Goal: Check status: Check status

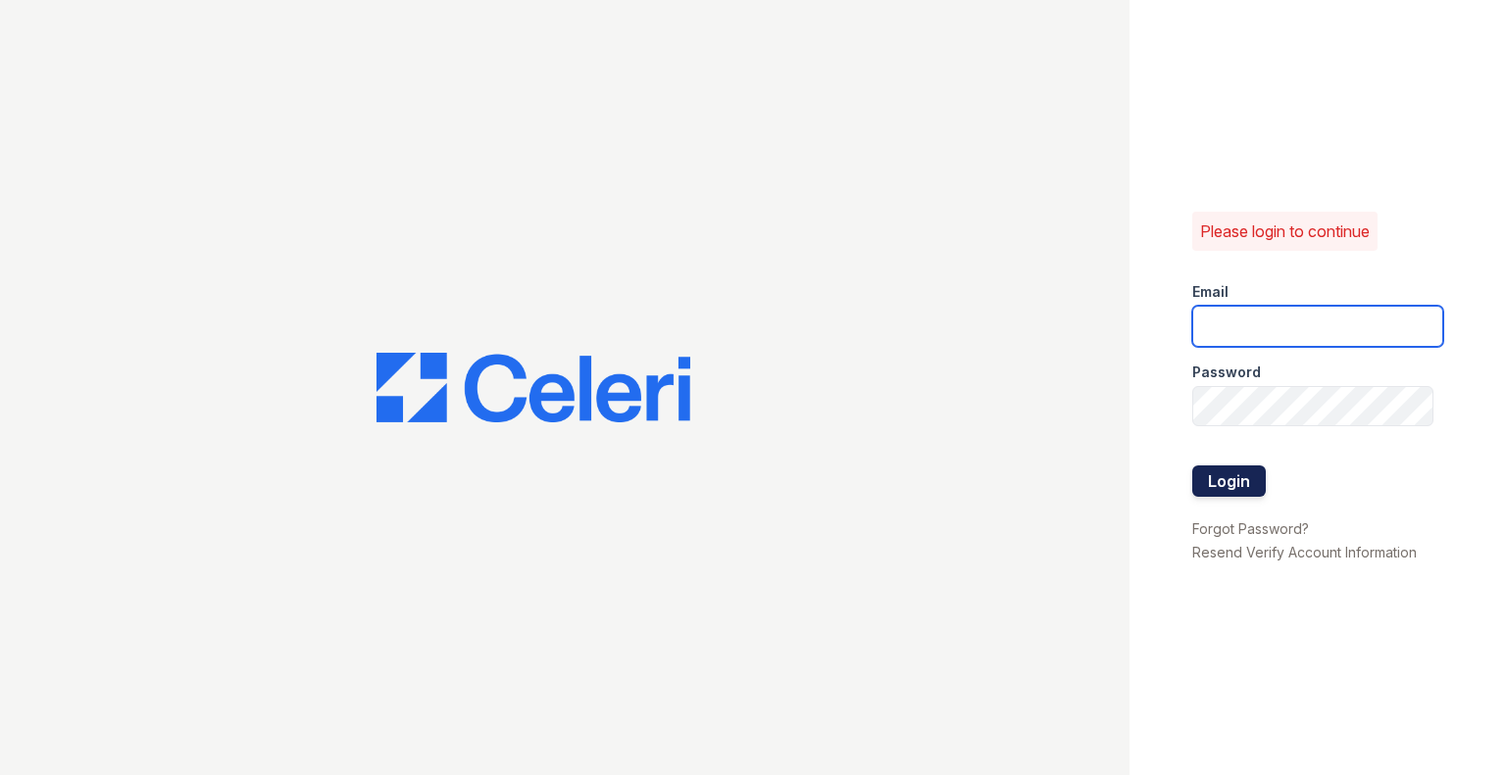
type input "rlobo@willowbridgepc.com"
click at [1251, 477] on button "Login" at bounding box center [1229, 481] width 74 height 31
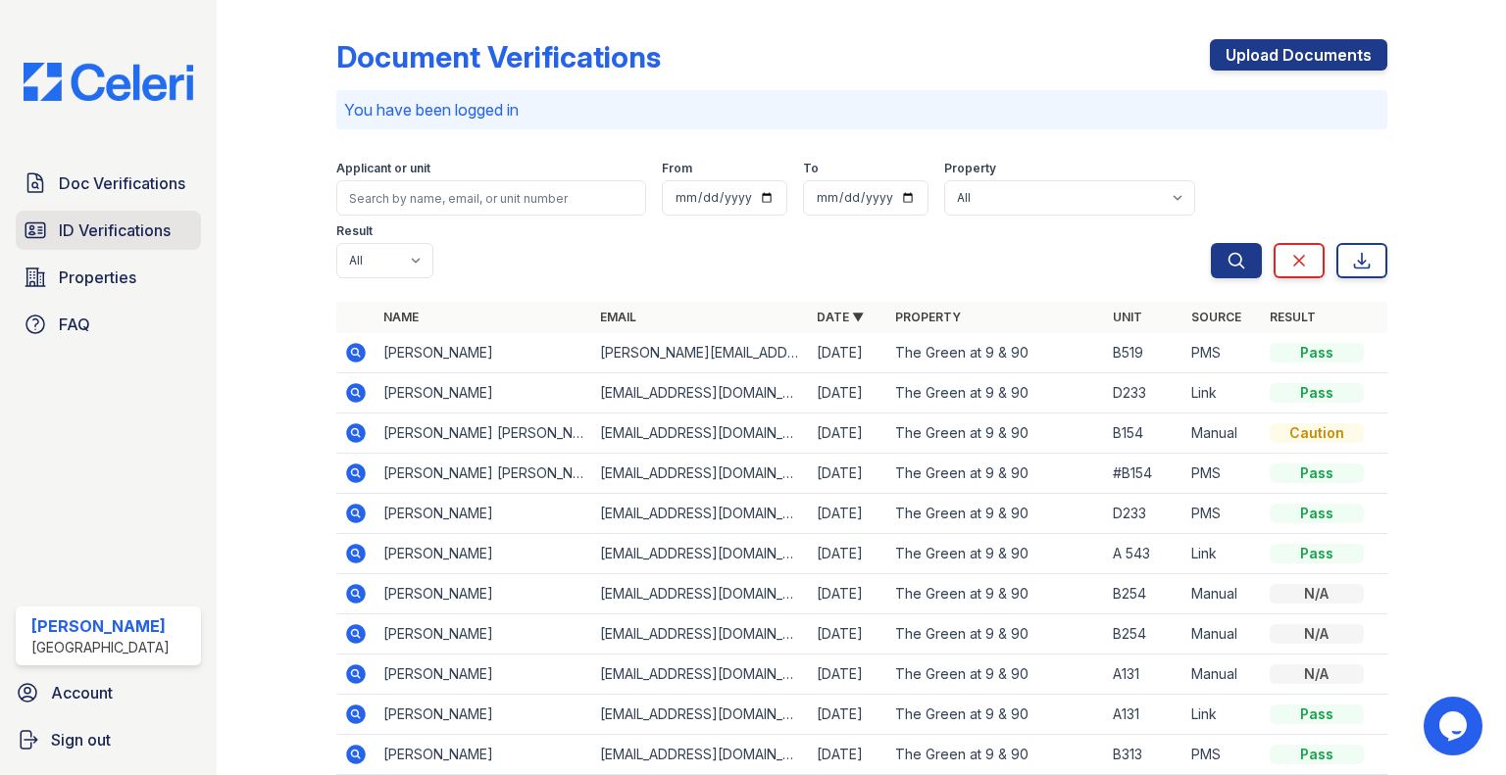
click at [122, 238] on span "ID Verifications" at bounding box center [115, 231] width 112 height 24
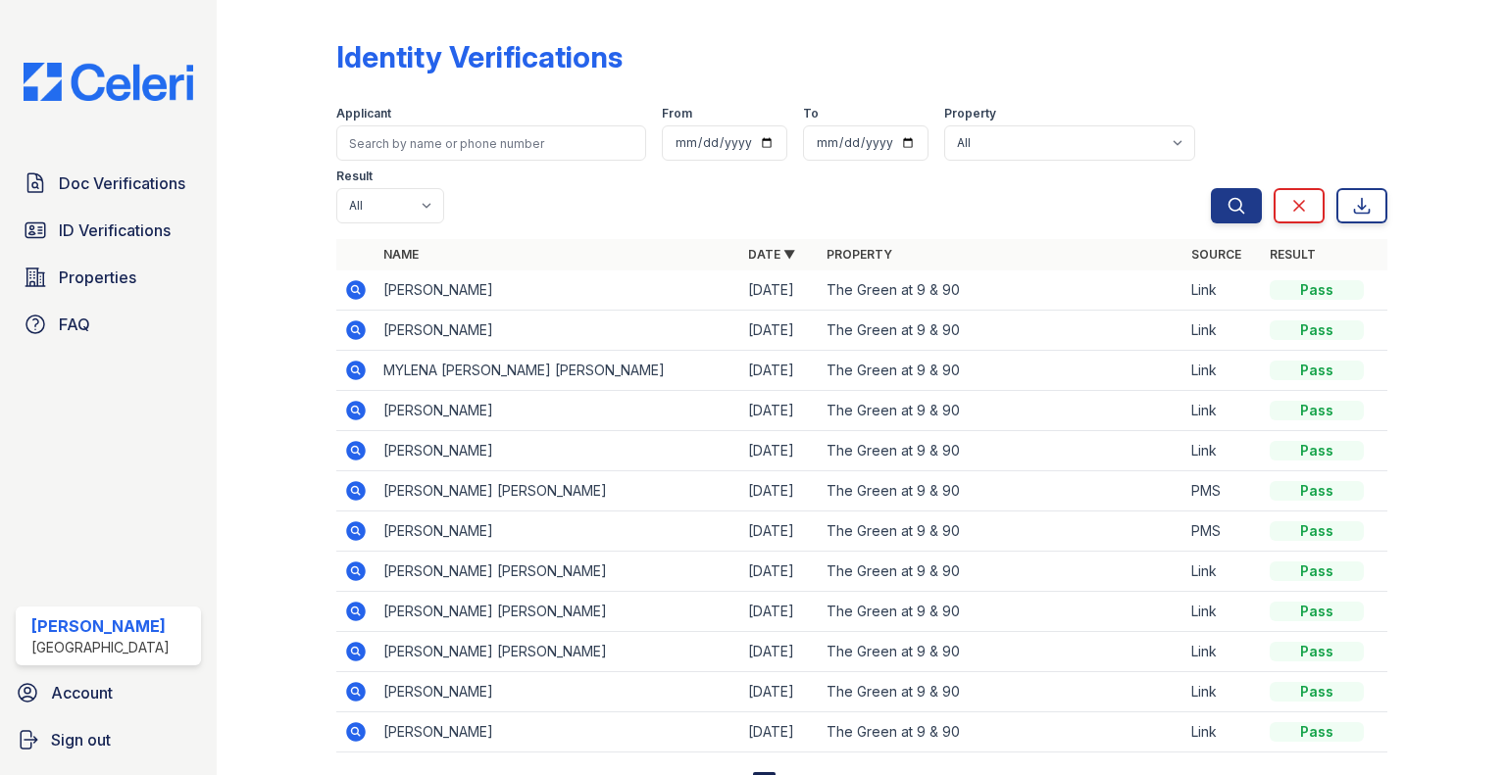
drag, startPoint x: 118, startPoint y: 160, endPoint x: 98, endPoint y: 200, distance: 44.7
click at [116, 162] on div "Doc Verifications ID Verifications Properties FAQ [PERSON_NAME] [GEOGRAPHIC_DAT…" at bounding box center [108, 387] width 217 height 775
click at [98, 200] on link "Doc Verifications" at bounding box center [108, 183] width 185 height 39
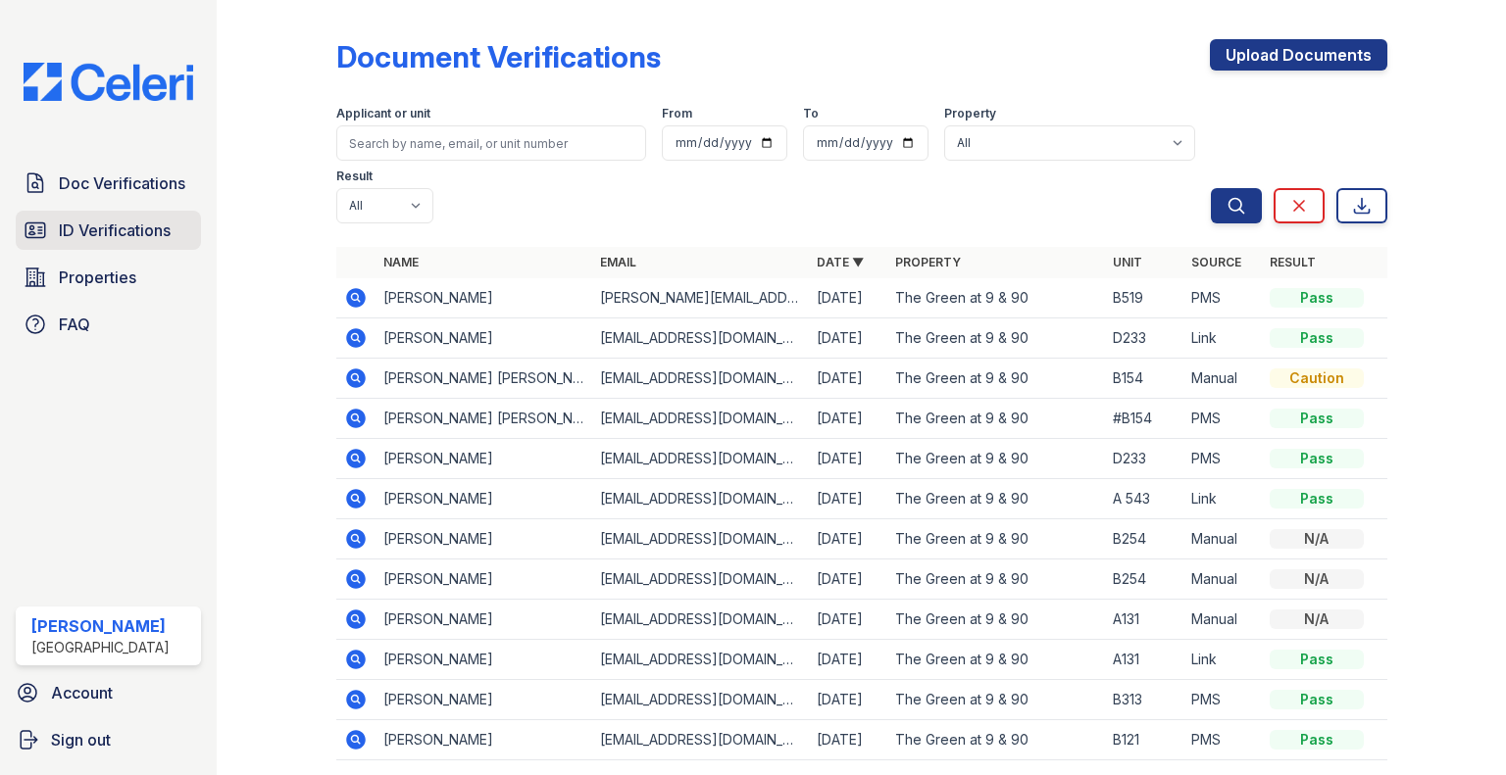
click at [148, 225] on span "ID Verifications" at bounding box center [115, 231] width 112 height 24
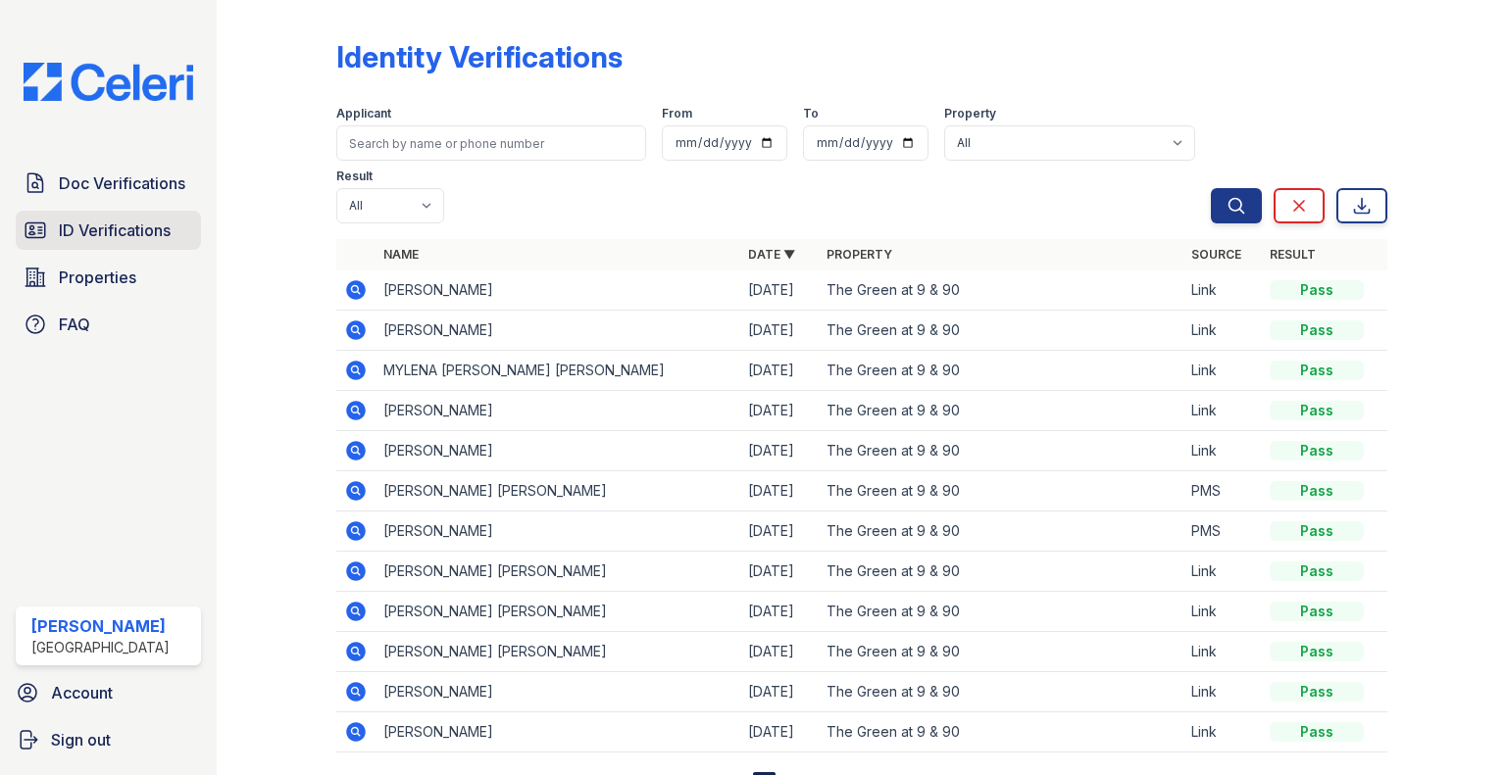
click at [126, 230] on span "ID Verifications" at bounding box center [115, 231] width 112 height 24
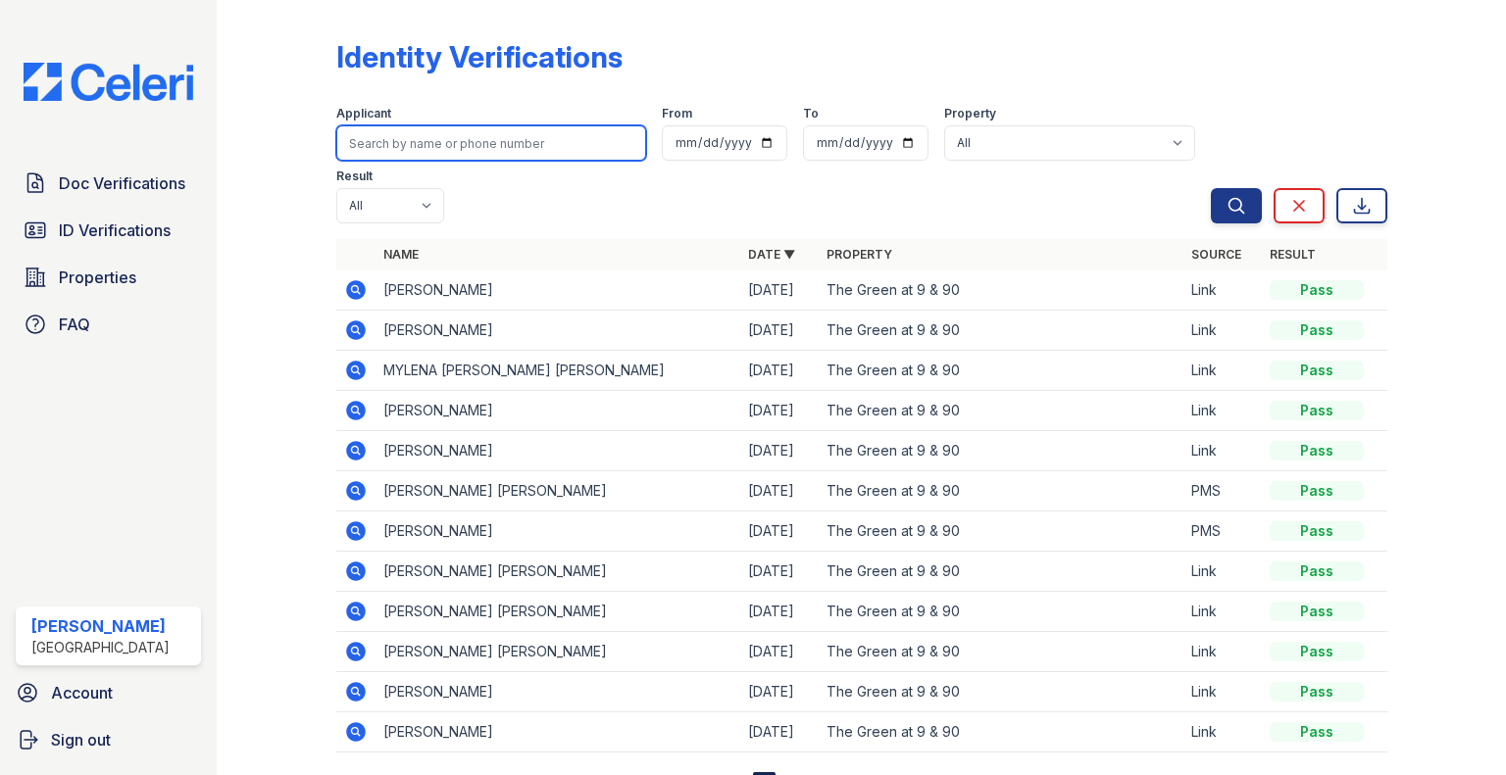
click at [409, 153] on input "search" at bounding box center [491, 142] width 310 height 35
type input "[PERSON_NAME]"
click at [1210, 188] on button "Search" at bounding box center [1235, 205] width 51 height 35
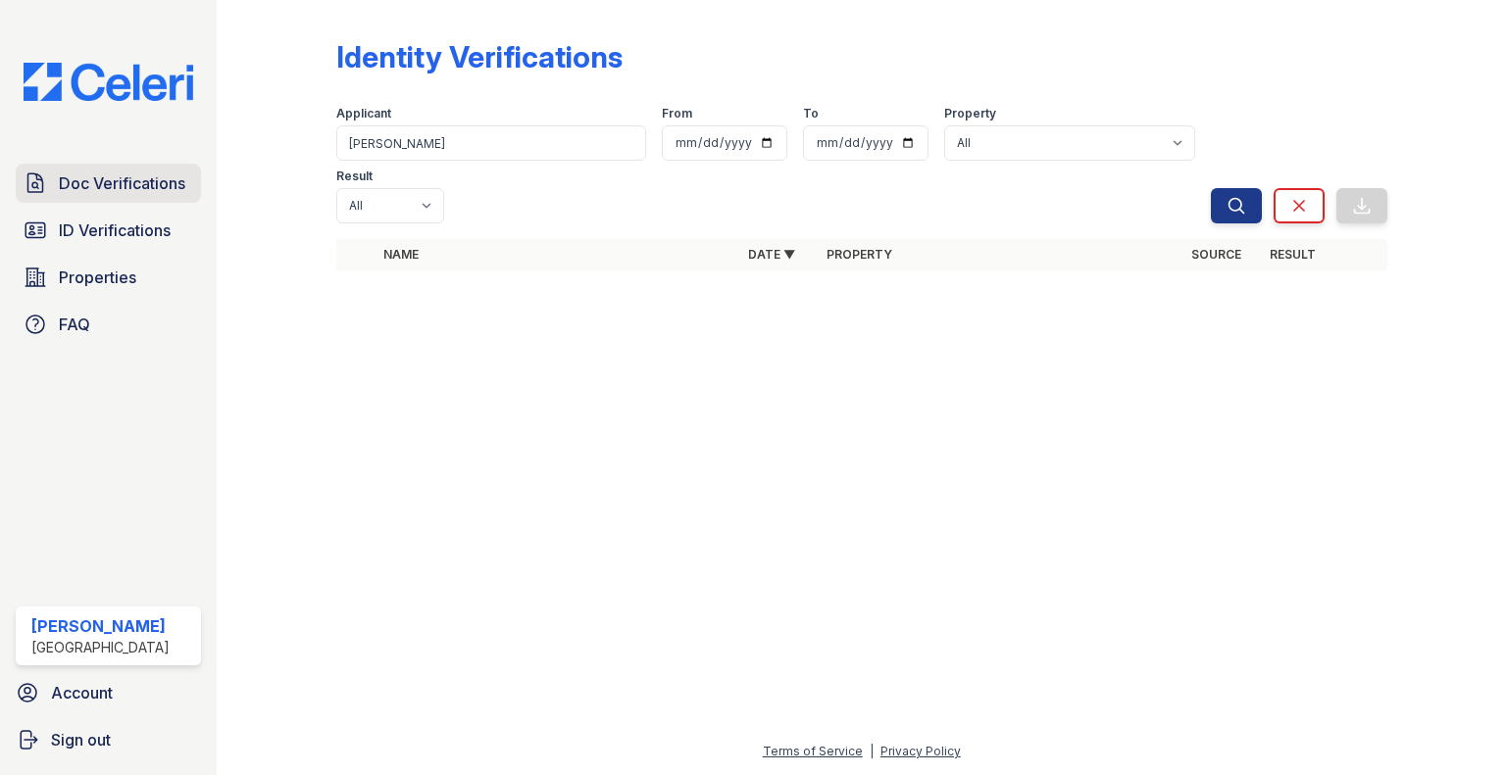
click at [72, 186] on span "Doc Verifications" at bounding box center [122, 184] width 126 height 24
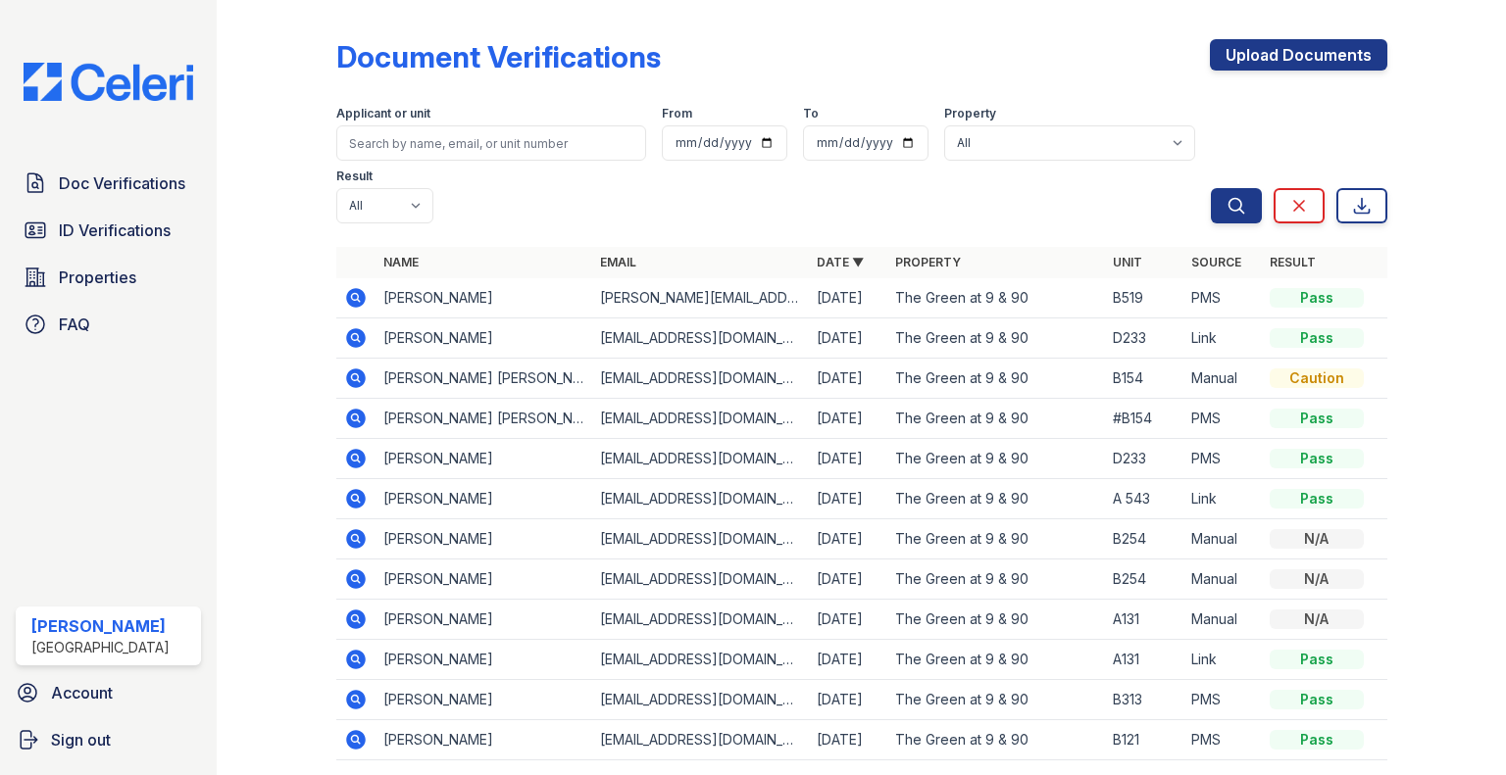
click at [420, 310] on td "[PERSON_NAME]" at bounding box center [483, 298] width 217 height 40
click at [349, 300] on icon at bounding box center [356, 298] width 20 height 20
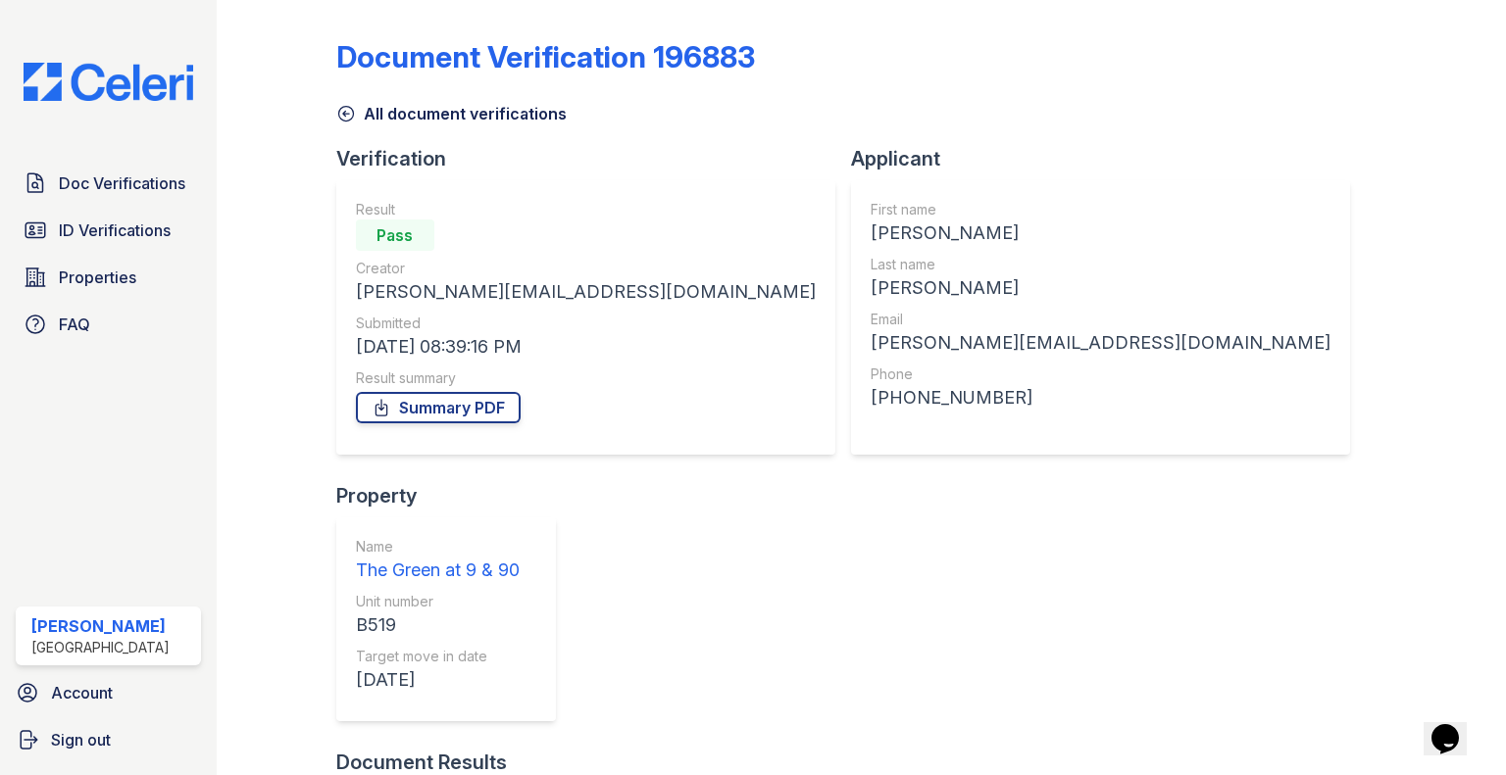
scroll to position [50, 0]
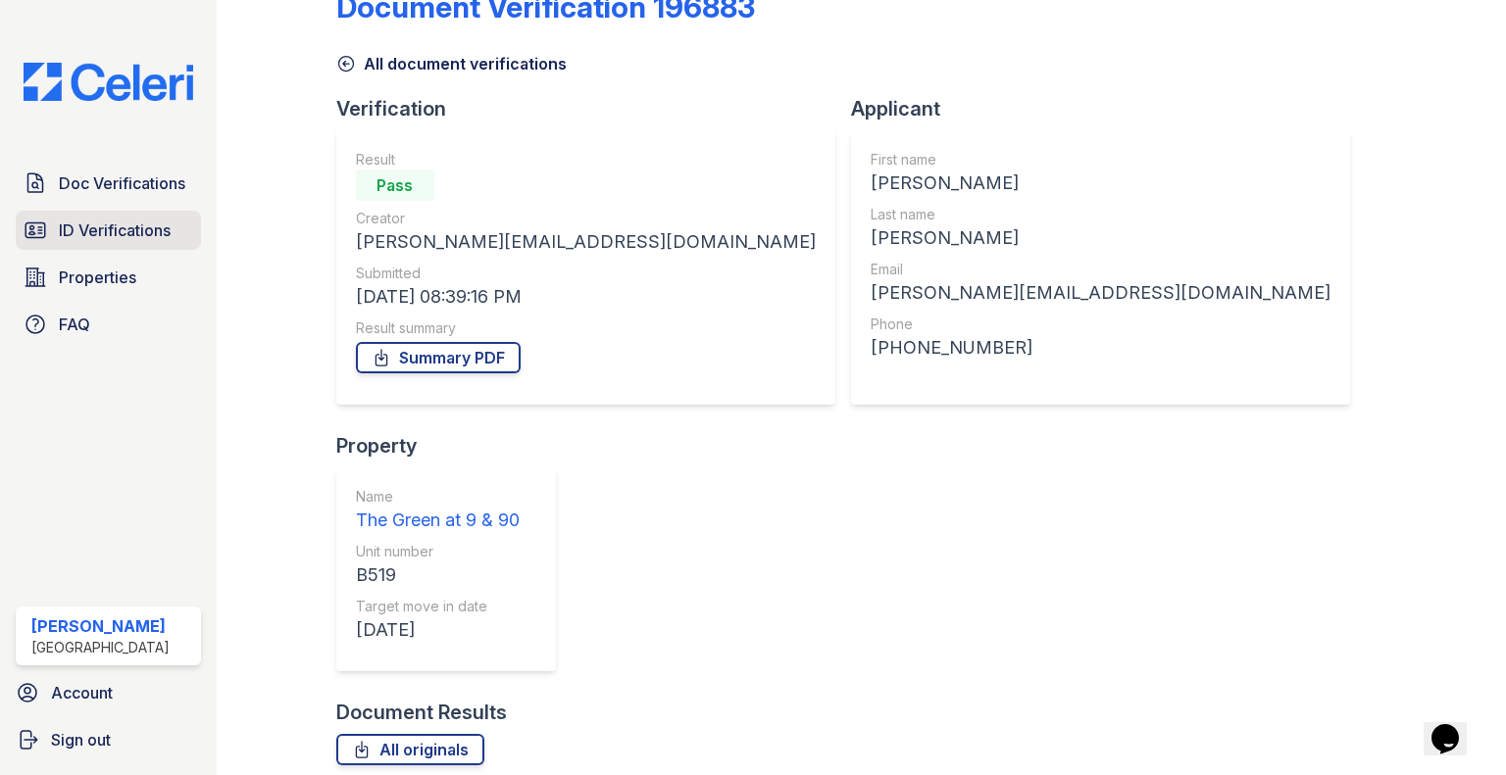
click at [100, 232] on span "ID Verifications" at bounding box center [115, 231] width 112 height 24
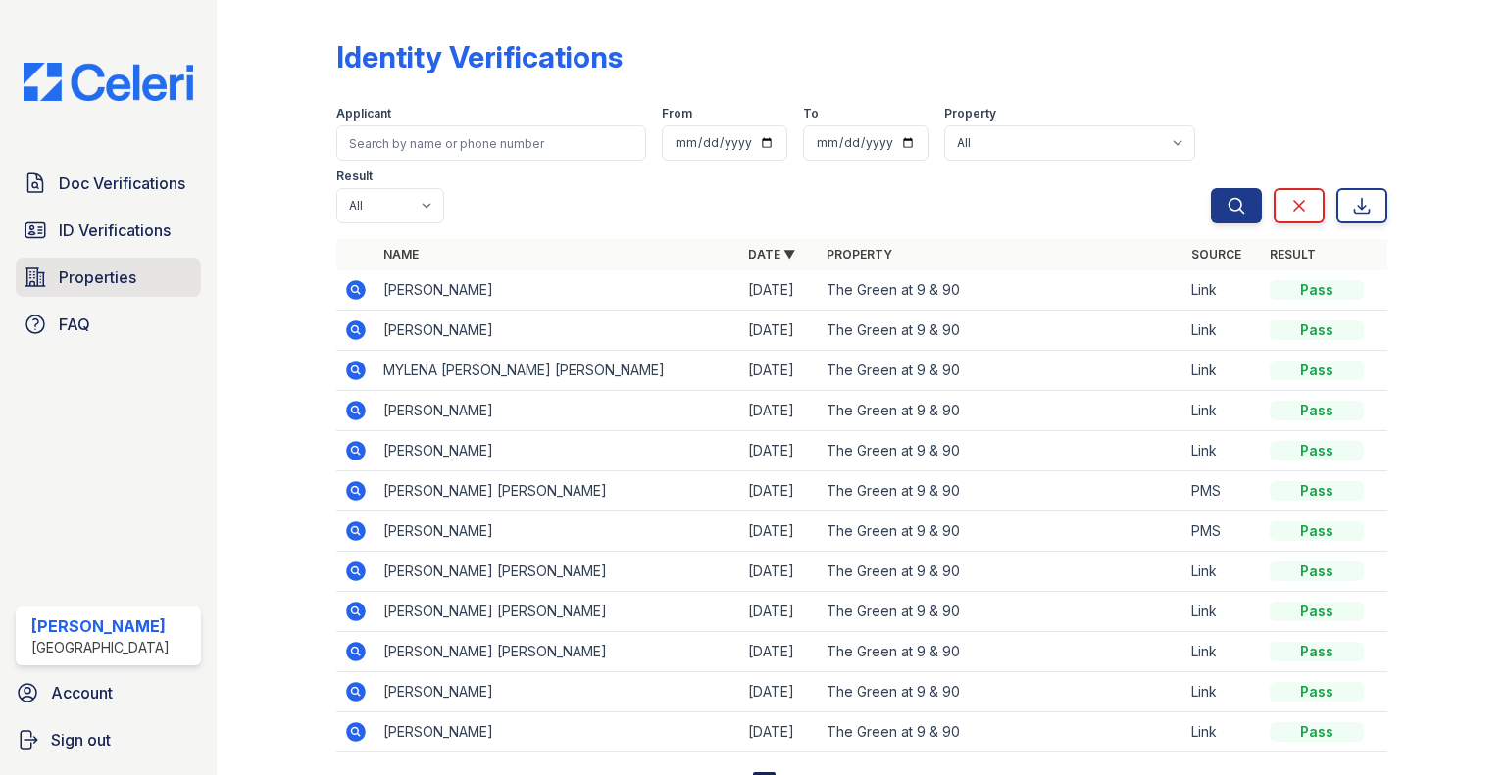
click at [106, 288] on span "Properties" at bounding box center [97, 278] width 77 height 24
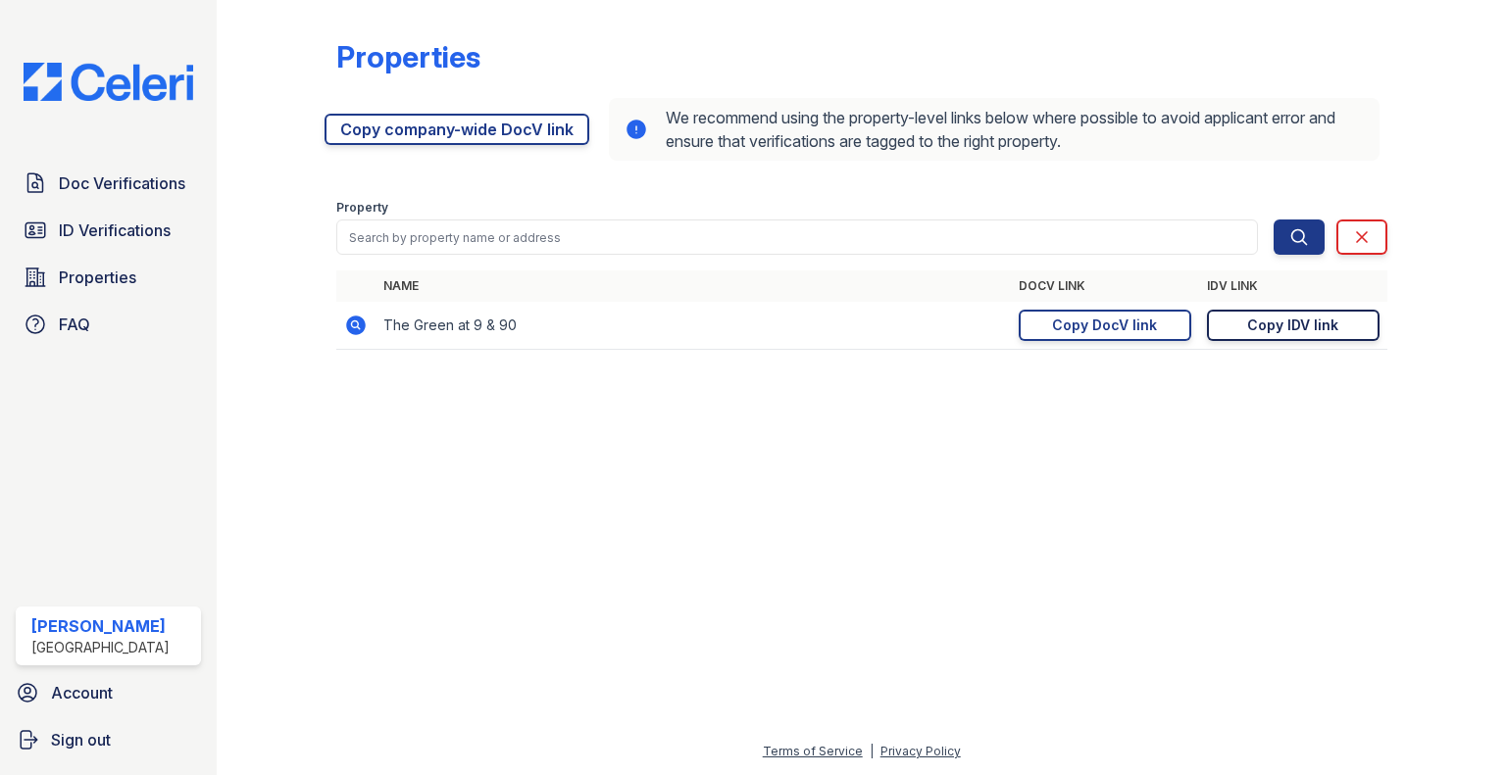
click at [1277, 335] on link "Copy IDV link Copy link" at bounding box center [1293, 325] width 173 height 31
click at [1294, 321] on div "Copy IDV link" at bounding box center [1292, 326] width 91 height 20
click at [1248, 314] on link "Copy IDV link Copy link" at bounding box center [1293, 325] width 173 height 31
click at [51, 177] on link "Doc Verifications" at bounding box center [108, 183] width 185 height 39
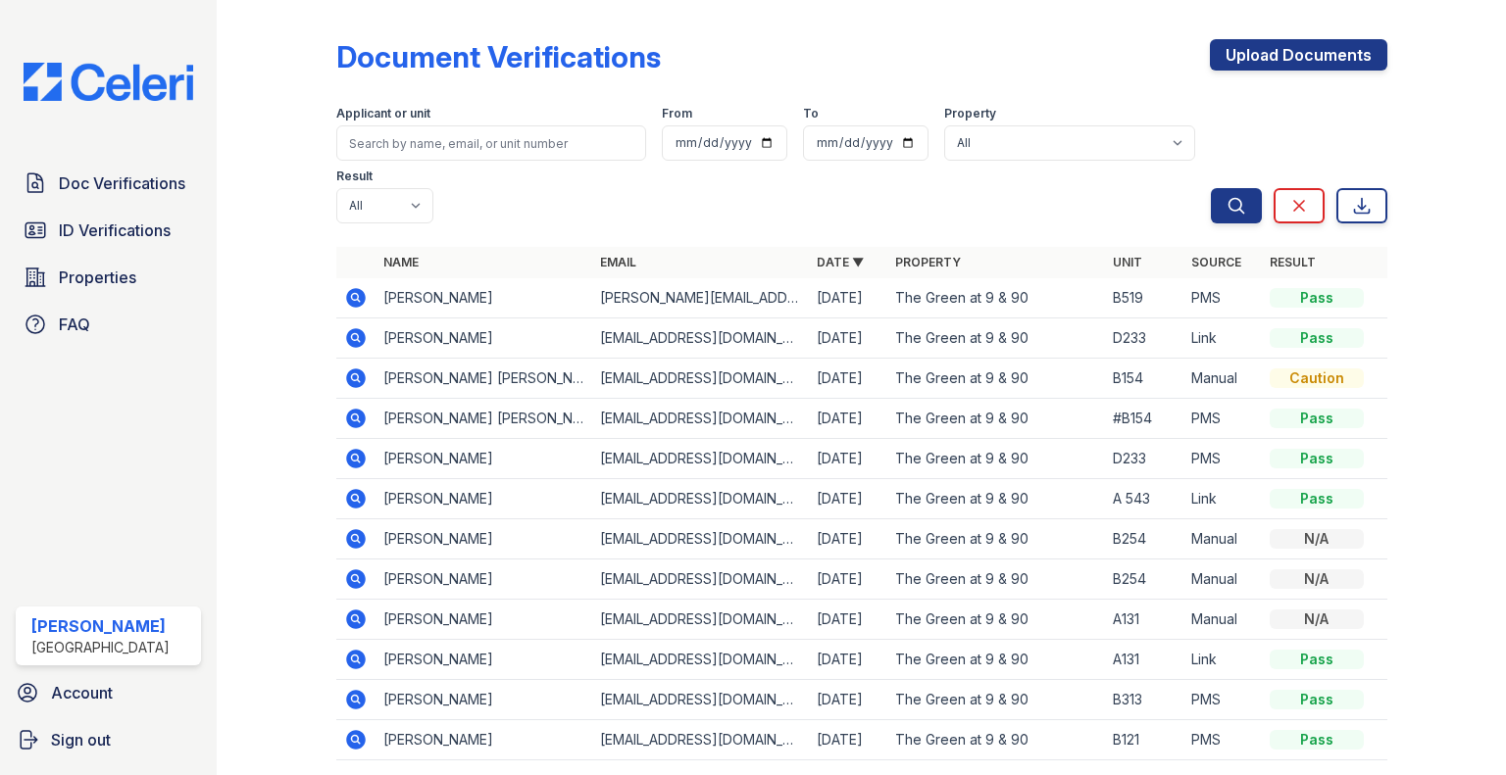
click at [355, 306] on icon at bounding box center [356, 298] width 20 height 20
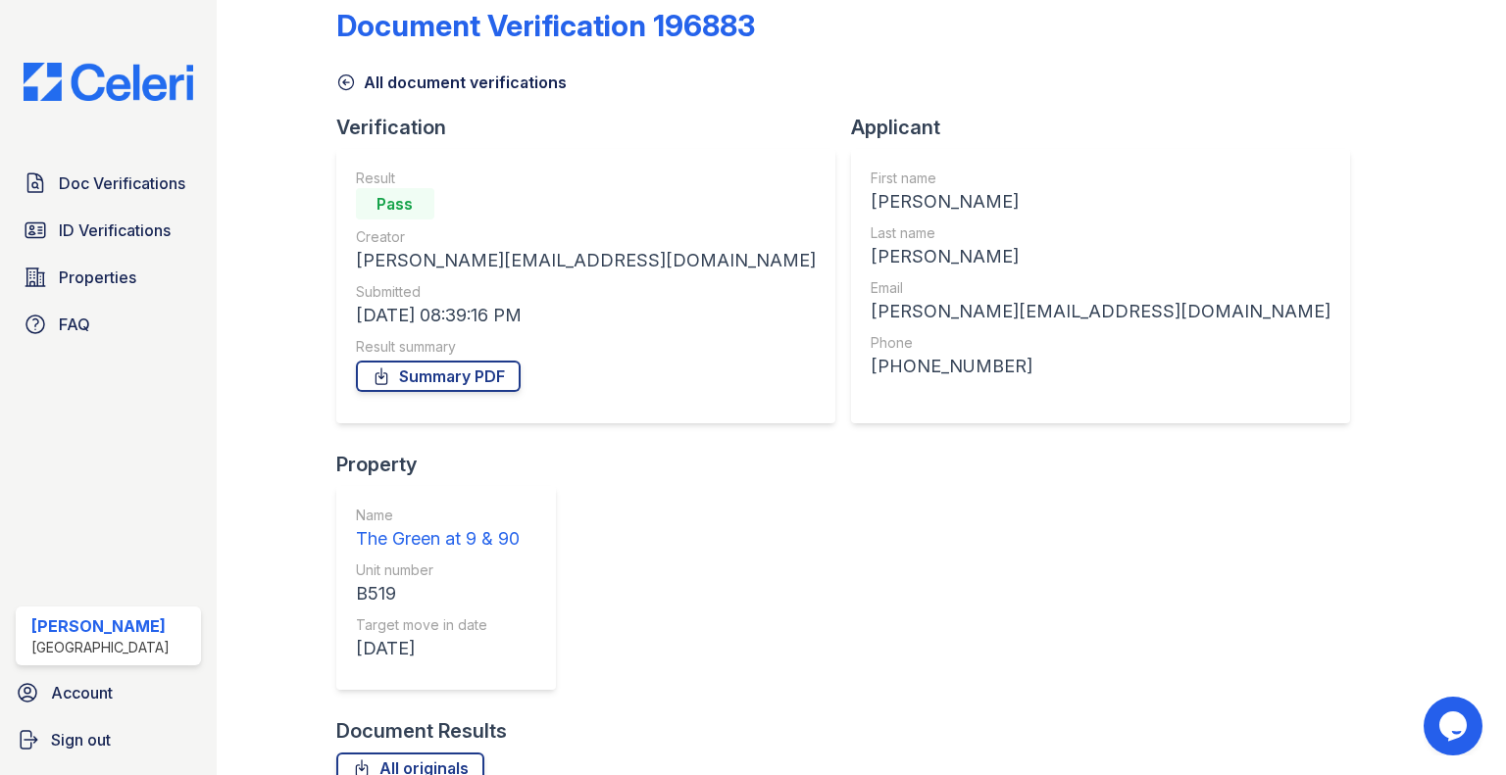
scroll to position [50, 0]
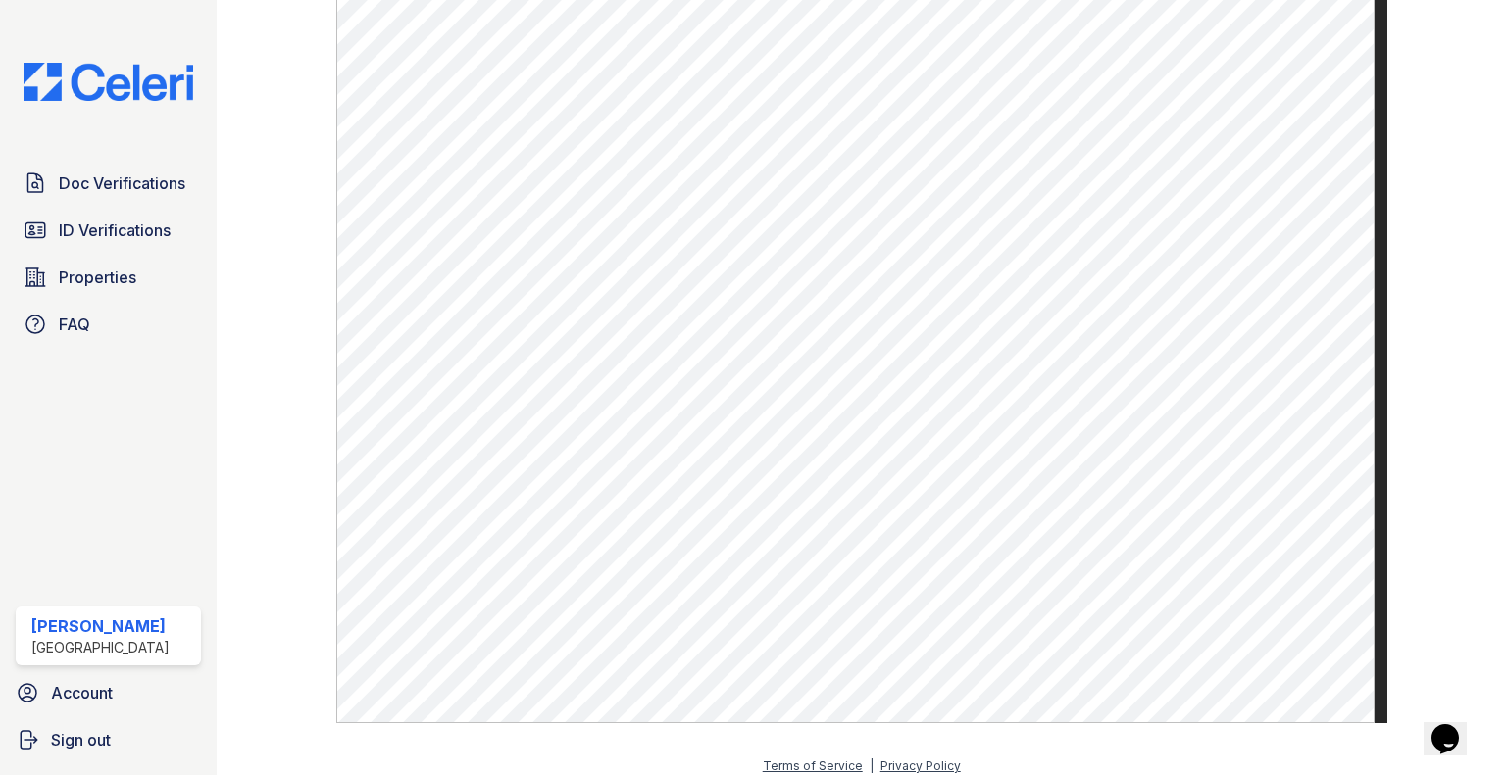
scroll to position [1042, 0]
click at [70, 222] on span "ID Verifications" at bounding box center [115, 231] width 112 height 24
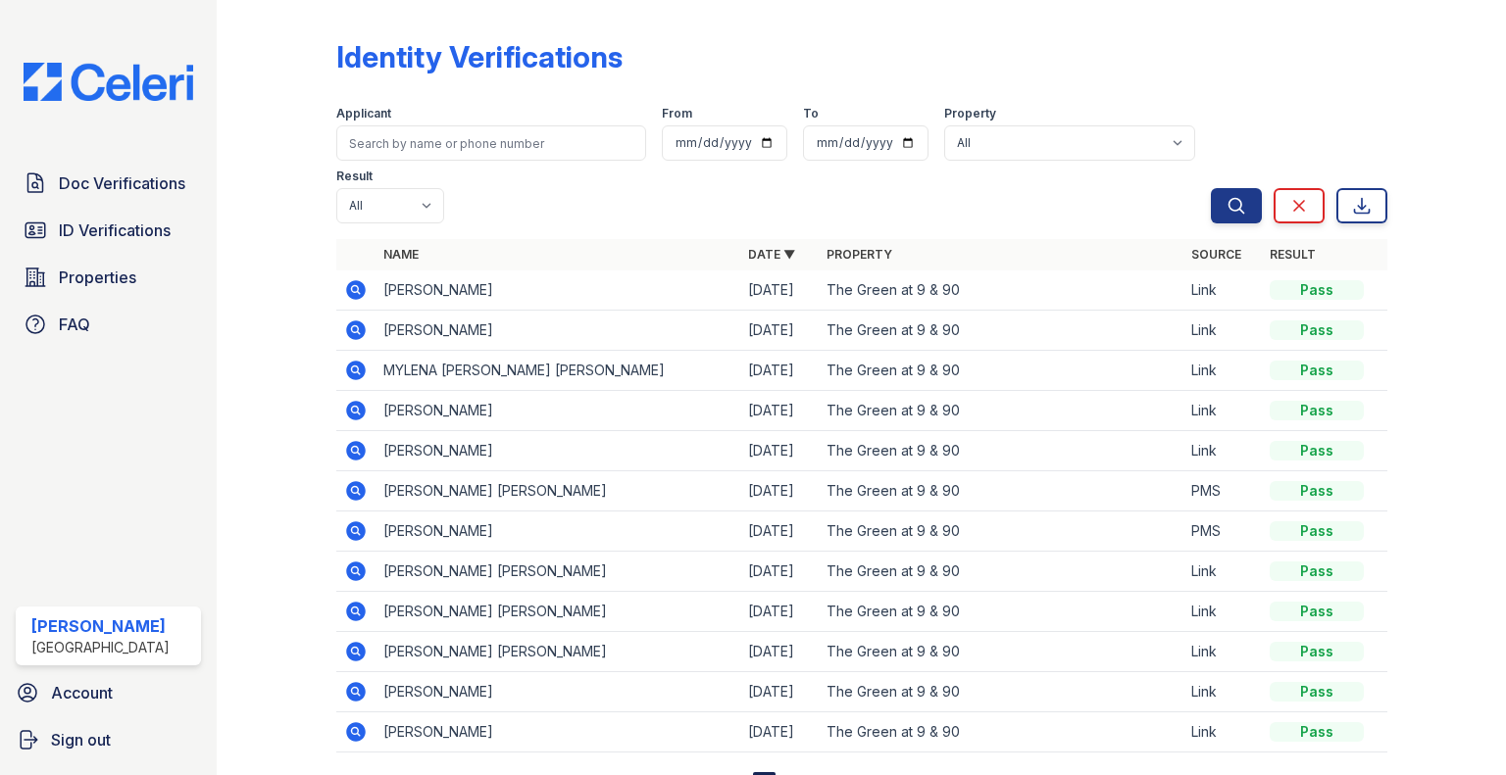
click at [94, 93] on img at bounding box center [108, 82] width 201 height 38
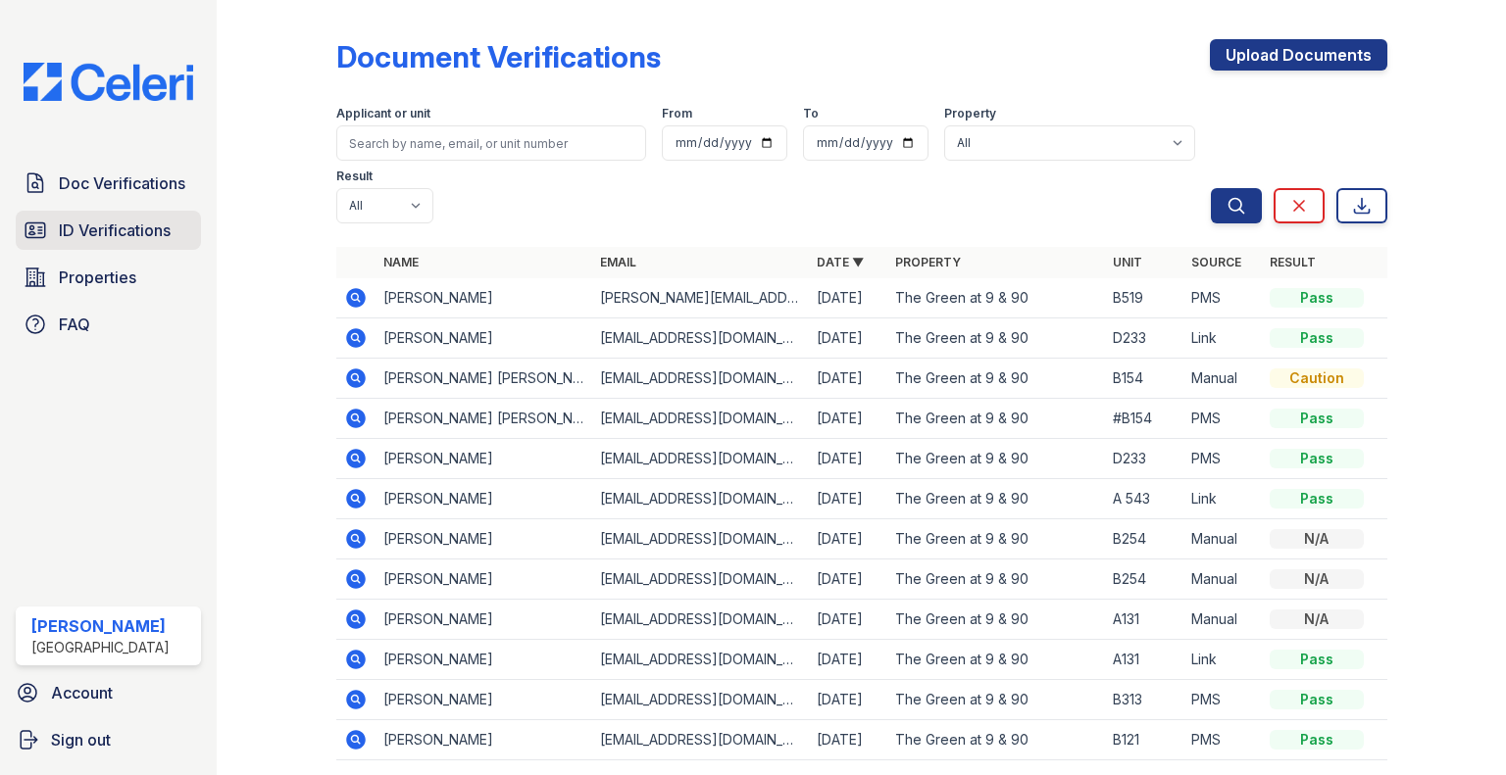
click at [131, 232] on span "ID Verifications" at bounding box center [115, 231] width 112 height 24
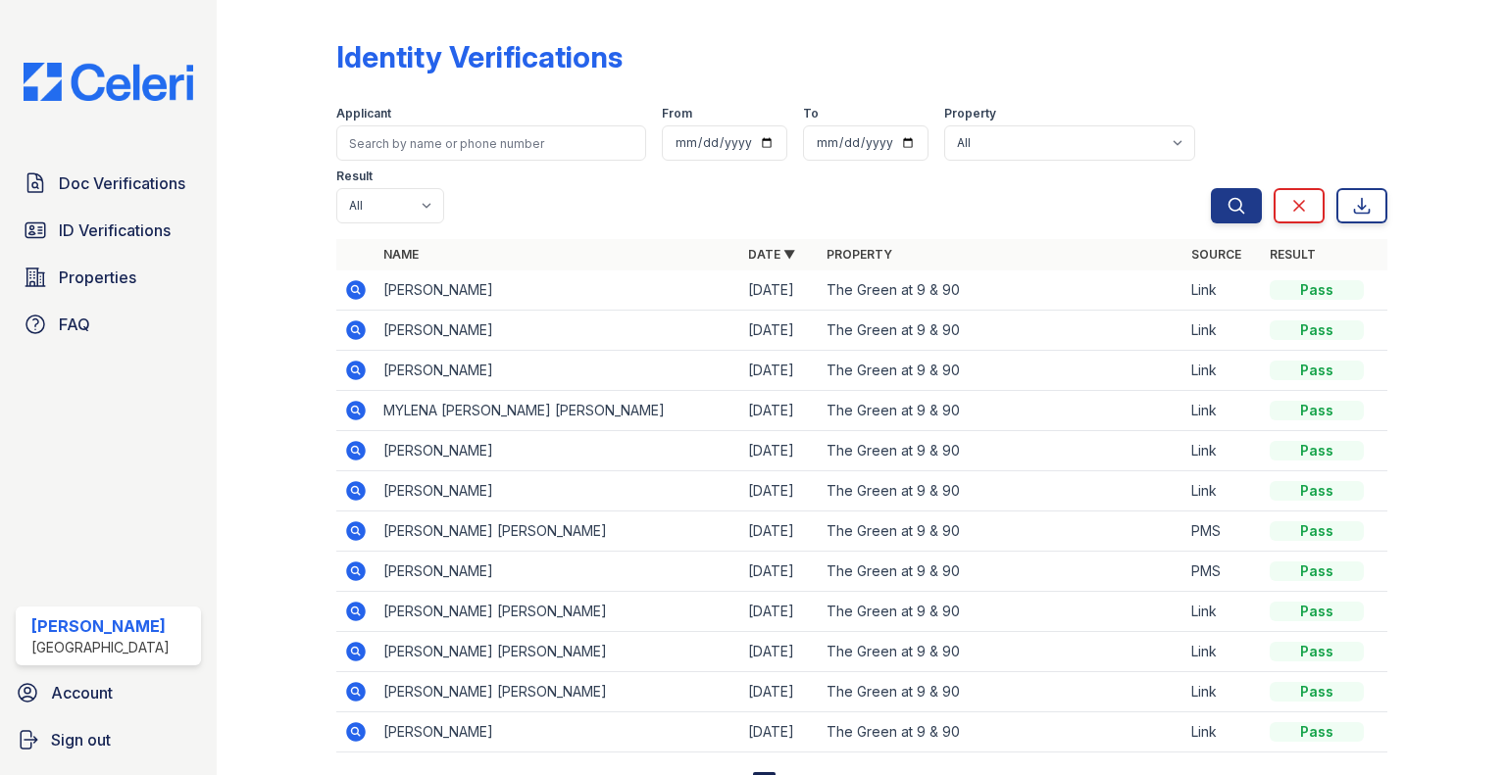
click at [131, 232] on span "ID Verifications" at bounding box center [115, 231] width 112 height 24
click at [347, 291] on icon at bounding box center [356, 290] width 20 height 20
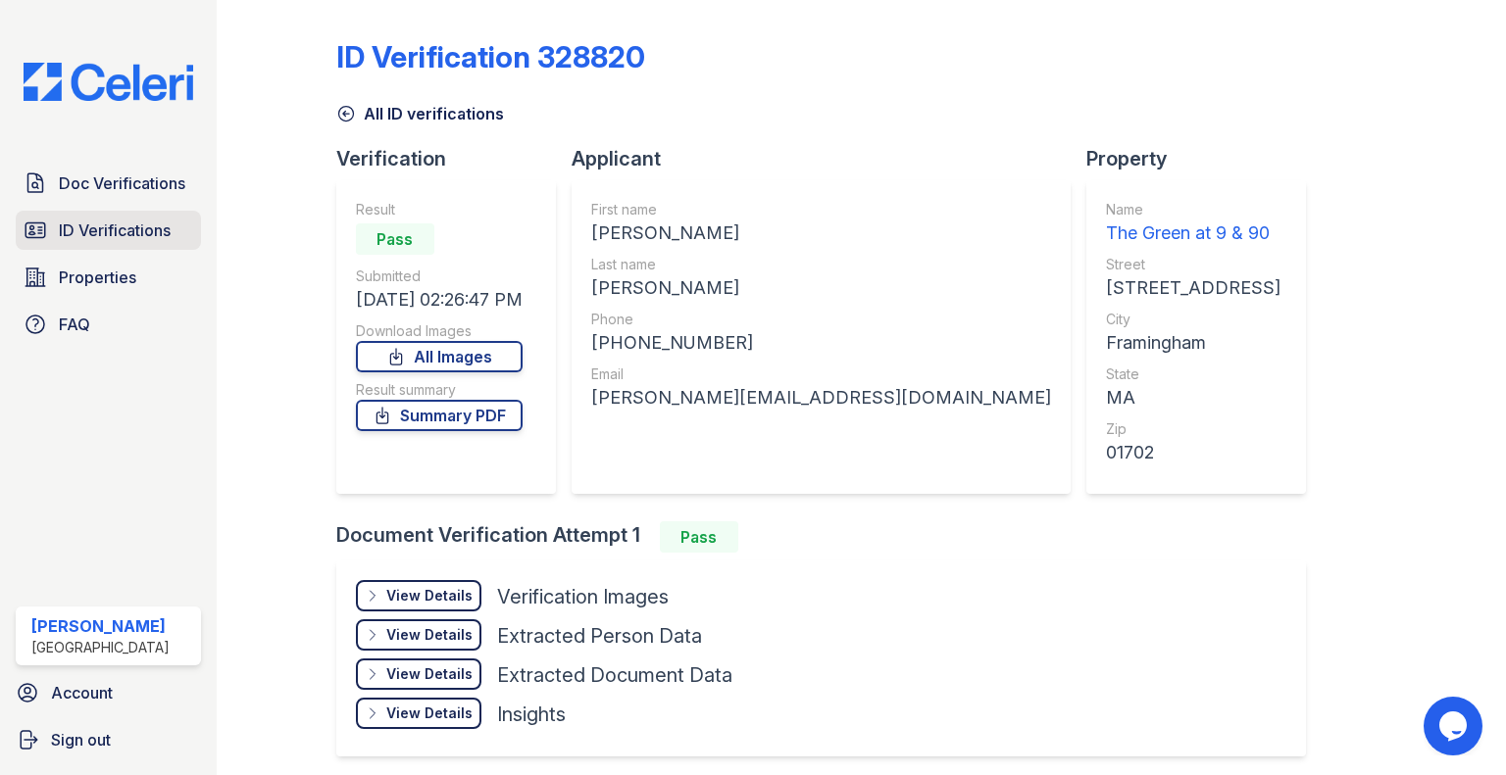
click at [85, 242] on link "ID Verifications" at bounding box center [108, 230] width 185 height 39
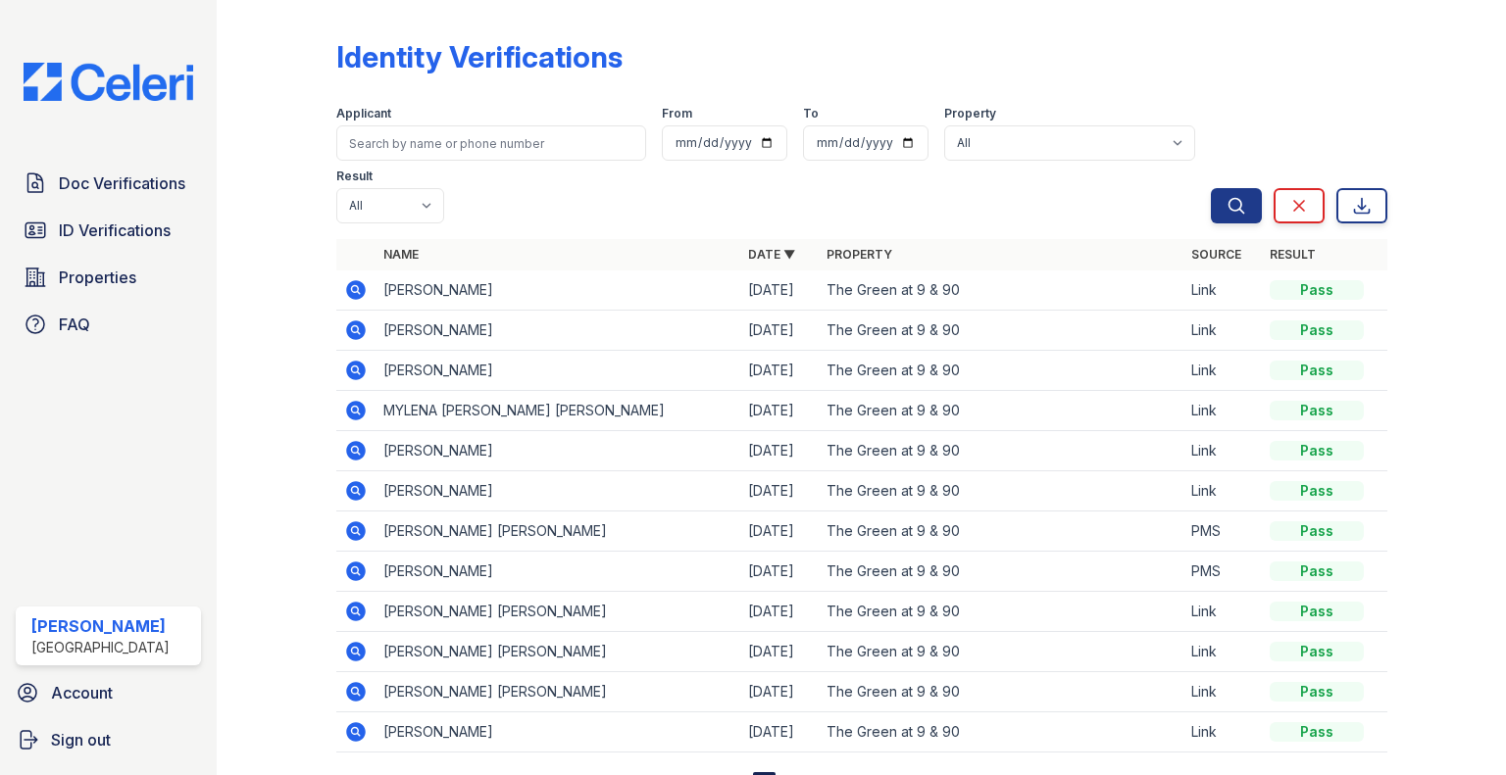
click at [99, 176] on span "Doc Verifications" at bounding box center [122, 184] width 126 height 24
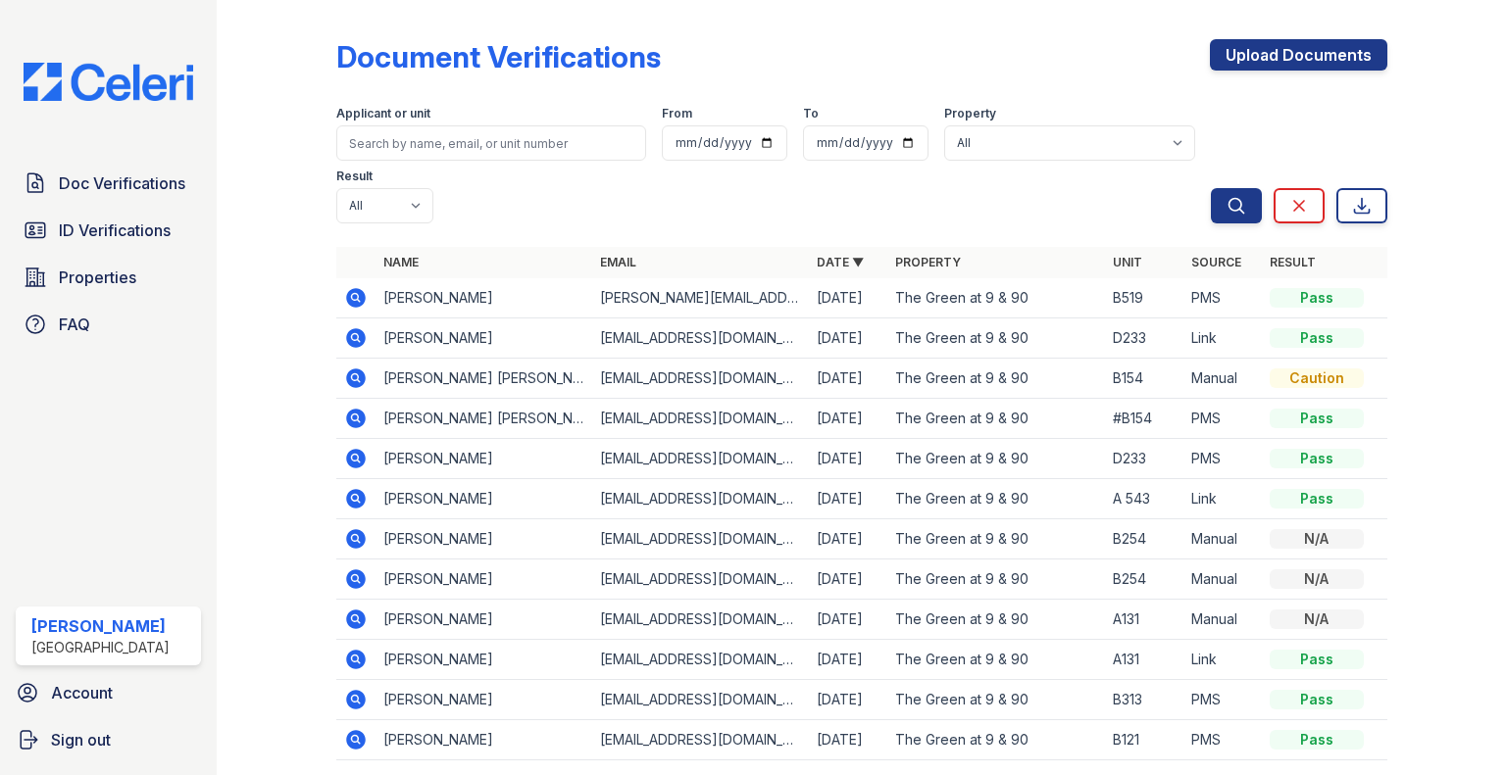
click at [357, 301] on icon at bounding box center [356, 298] width 24 height 24
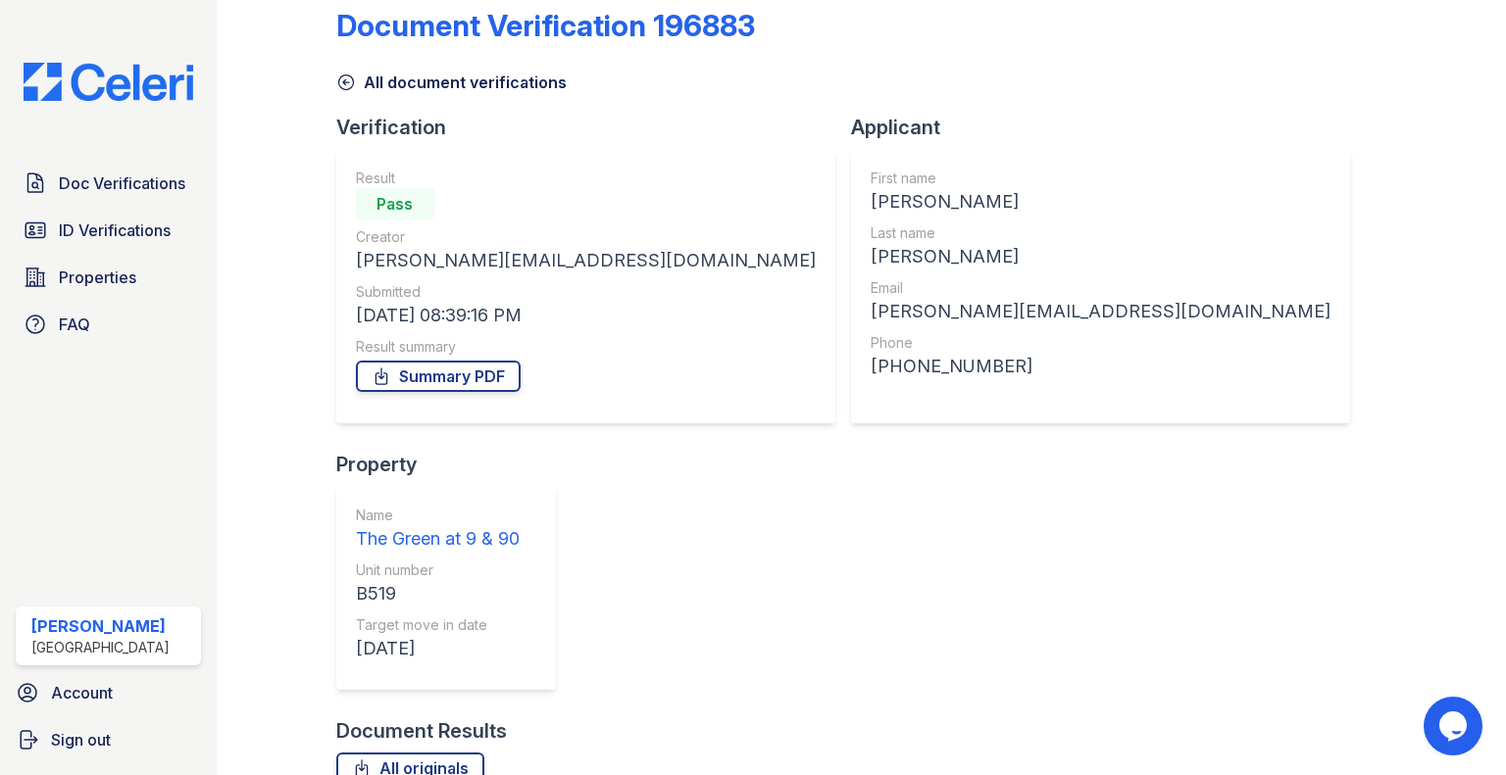
scroll to position [50, 0]
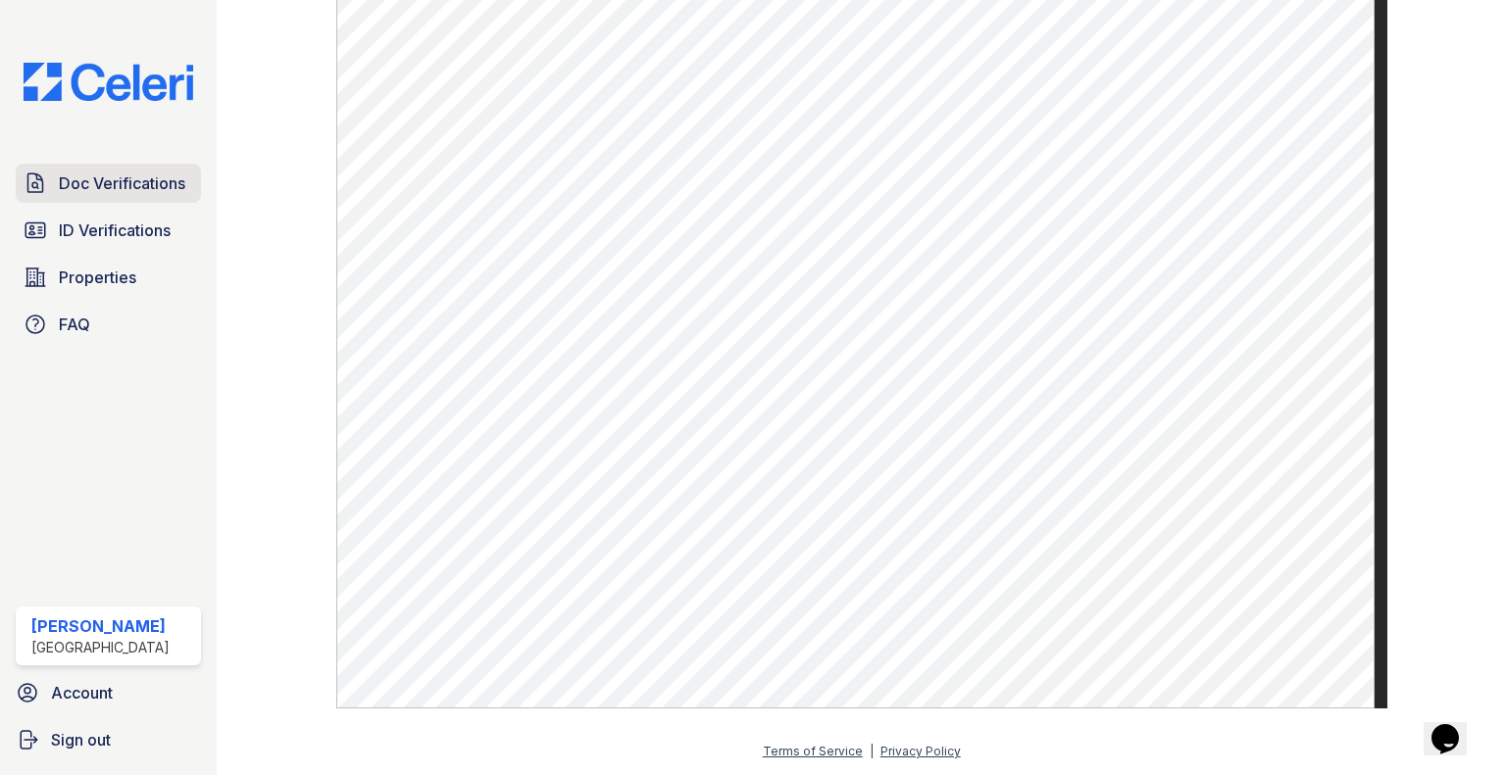
click at [90, 192] on span "Doc Verifications" at bounding box center [122, 184] width 126 height 24
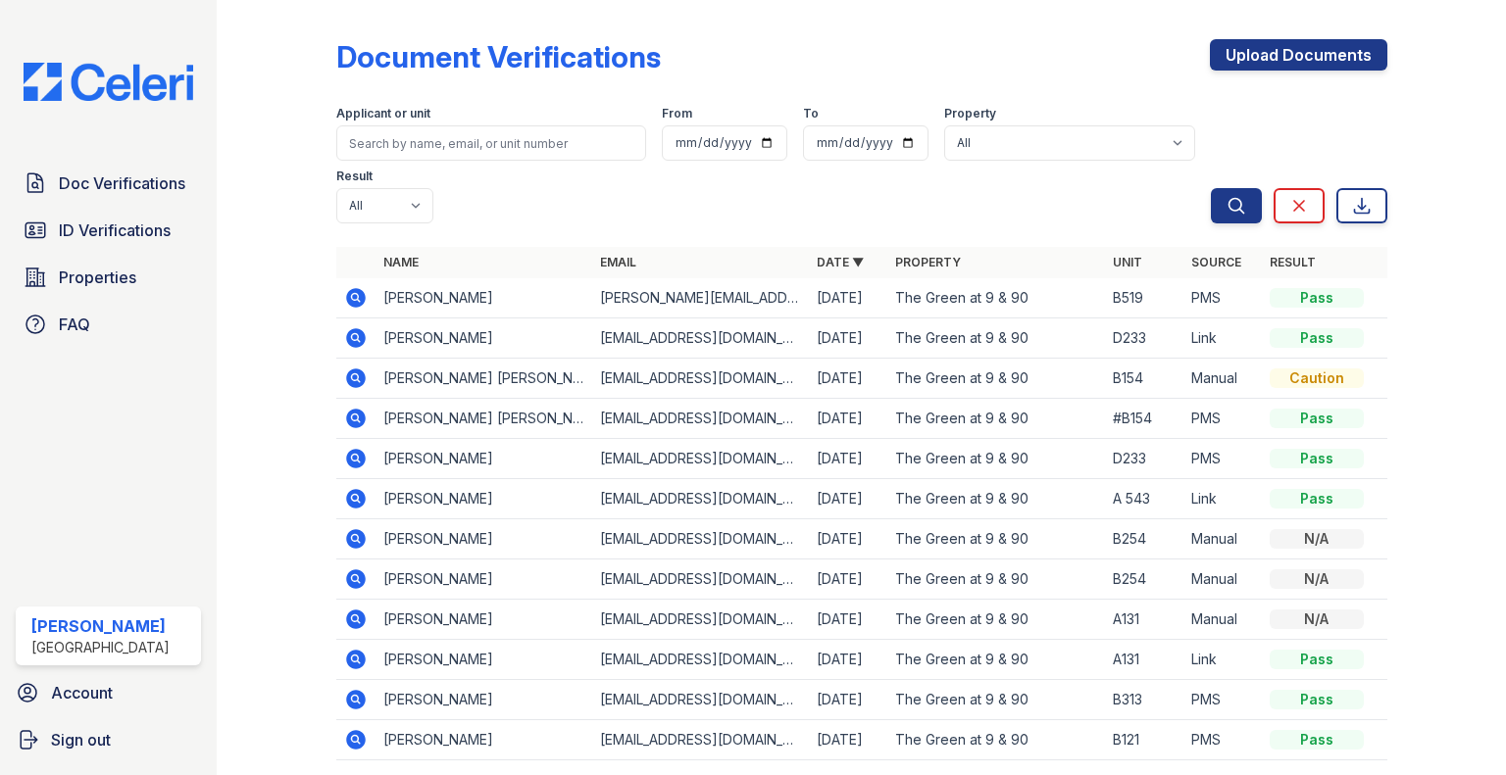
click at [1283, 370] on div "Caution" at bounding box center [1316, 379] width 94 height 20
click at [355, 383] on icon at bounding box center [356, 379] width 20 height 20
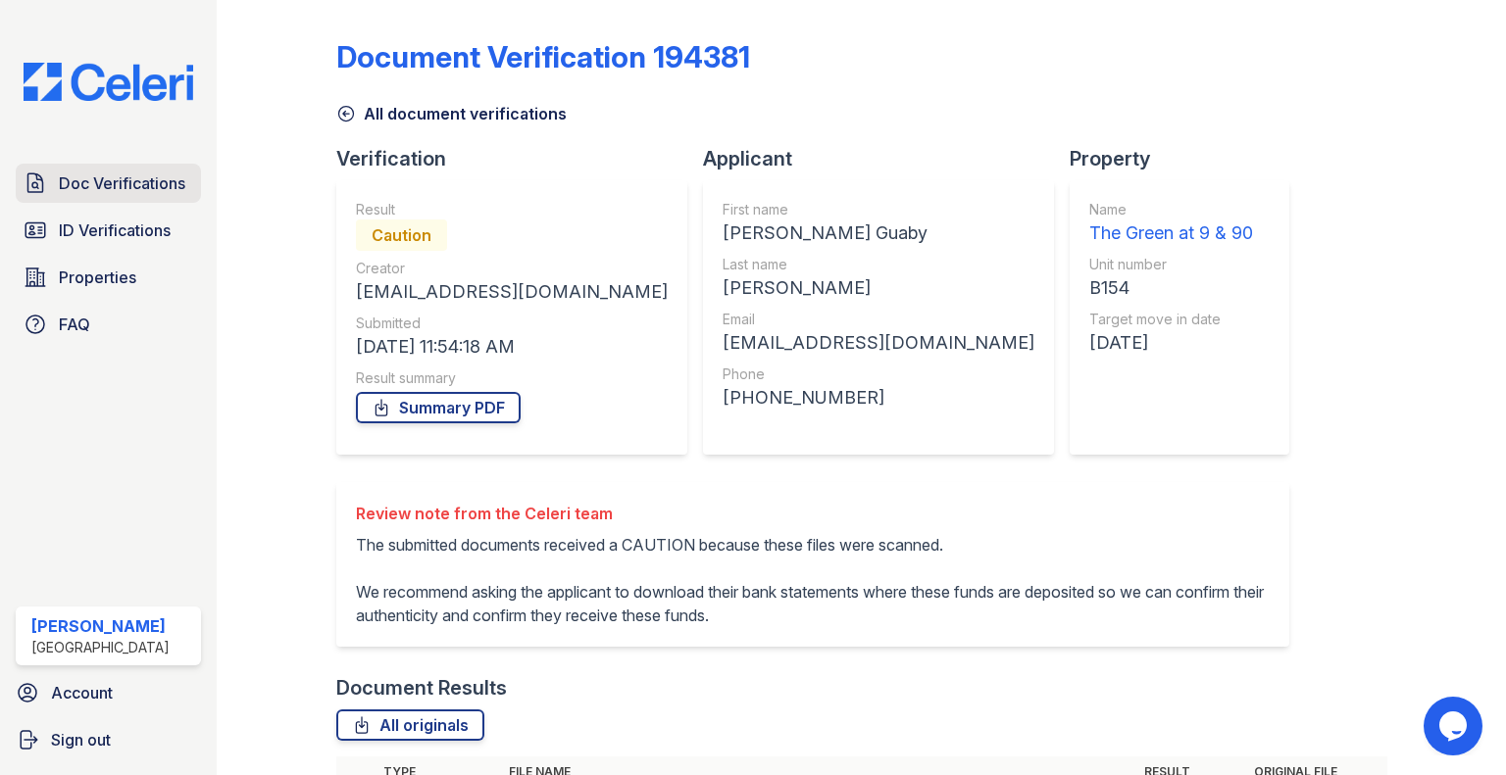
click at [109, 188] on span "Doc Verifications" at bounding box center [122, 184] width 126 height 24
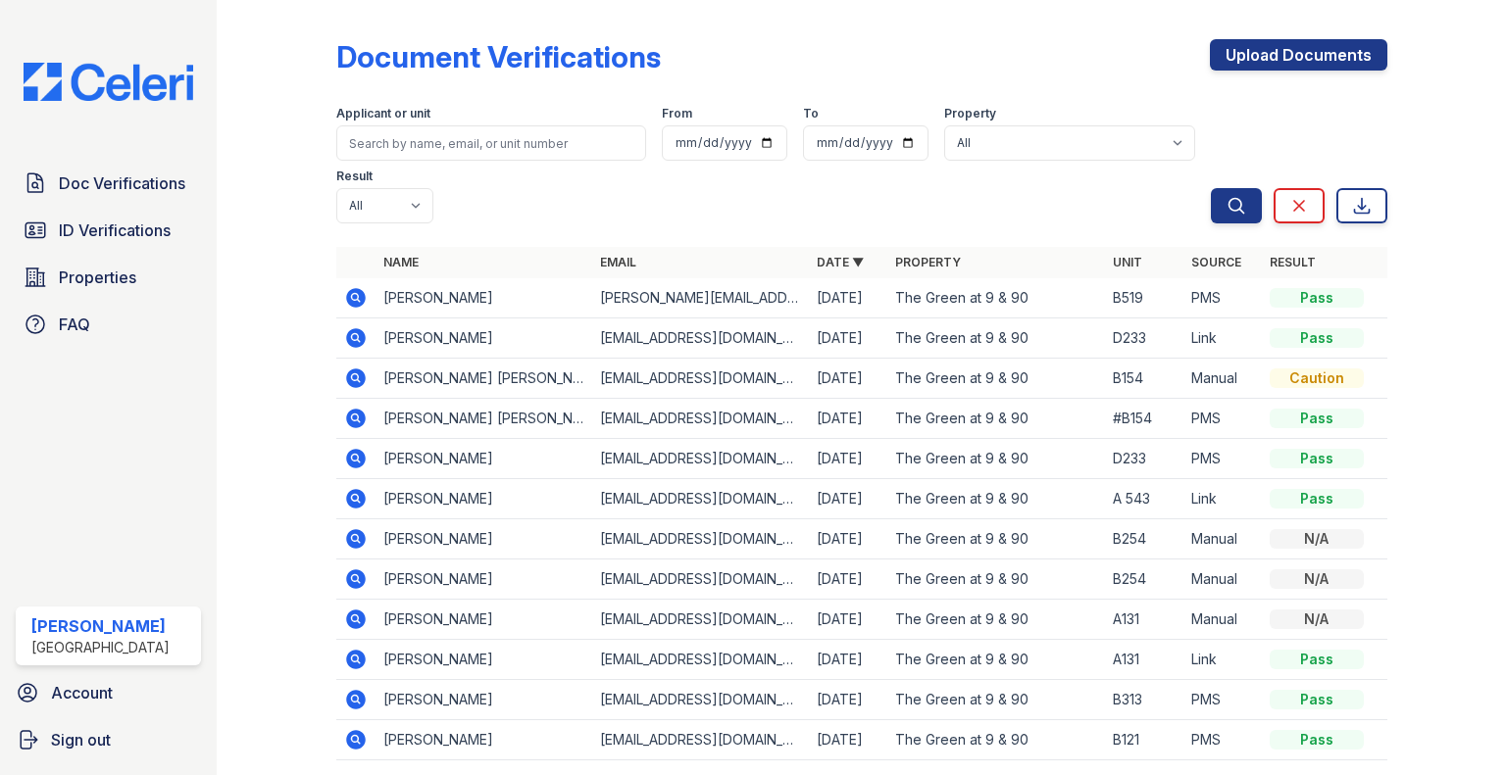
click at [358, 300] on icon at bounding box center [356, 298] width 20 height 20
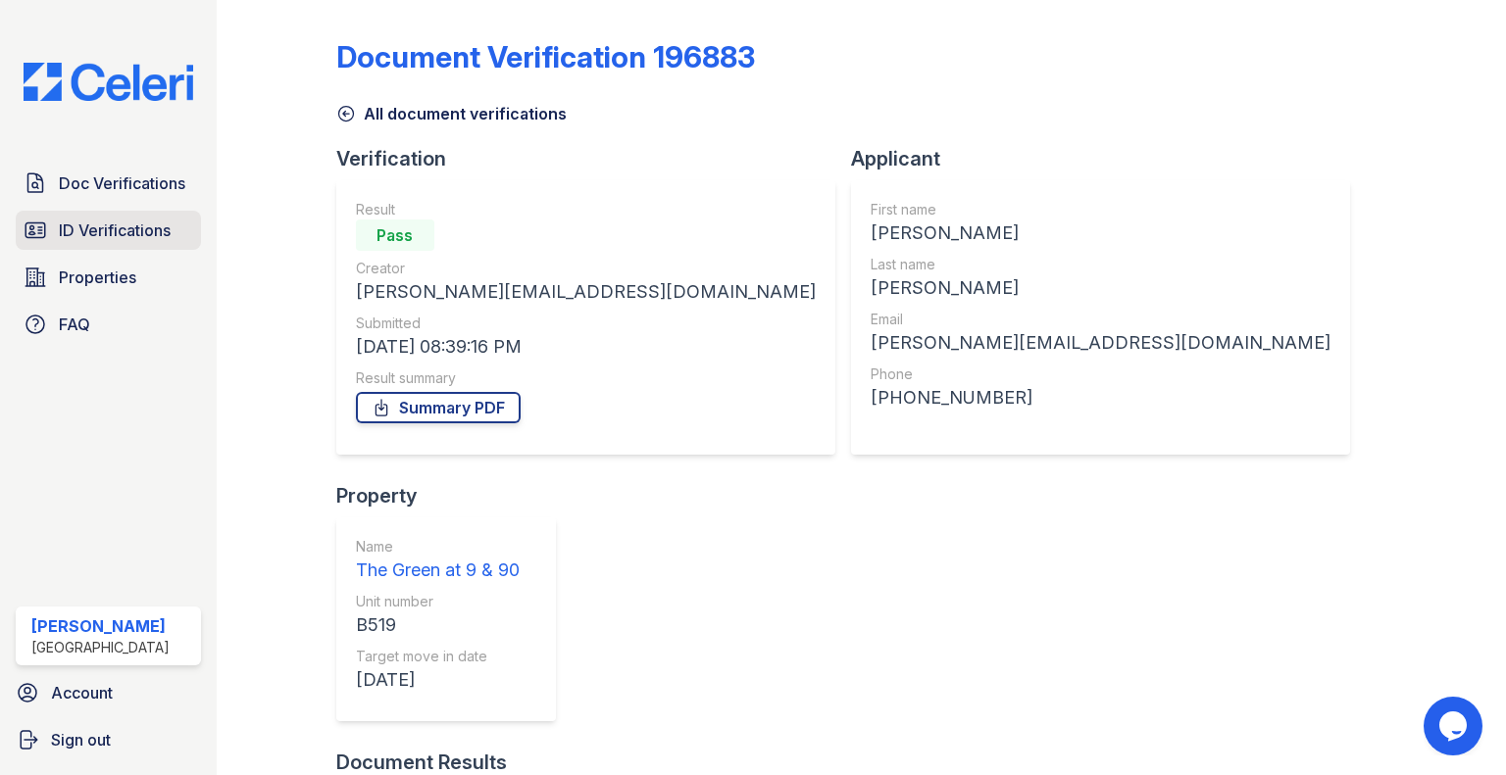
click at [84, 241] on span "ID Verifications" at bounding box center [115, 231] width 112 height 24
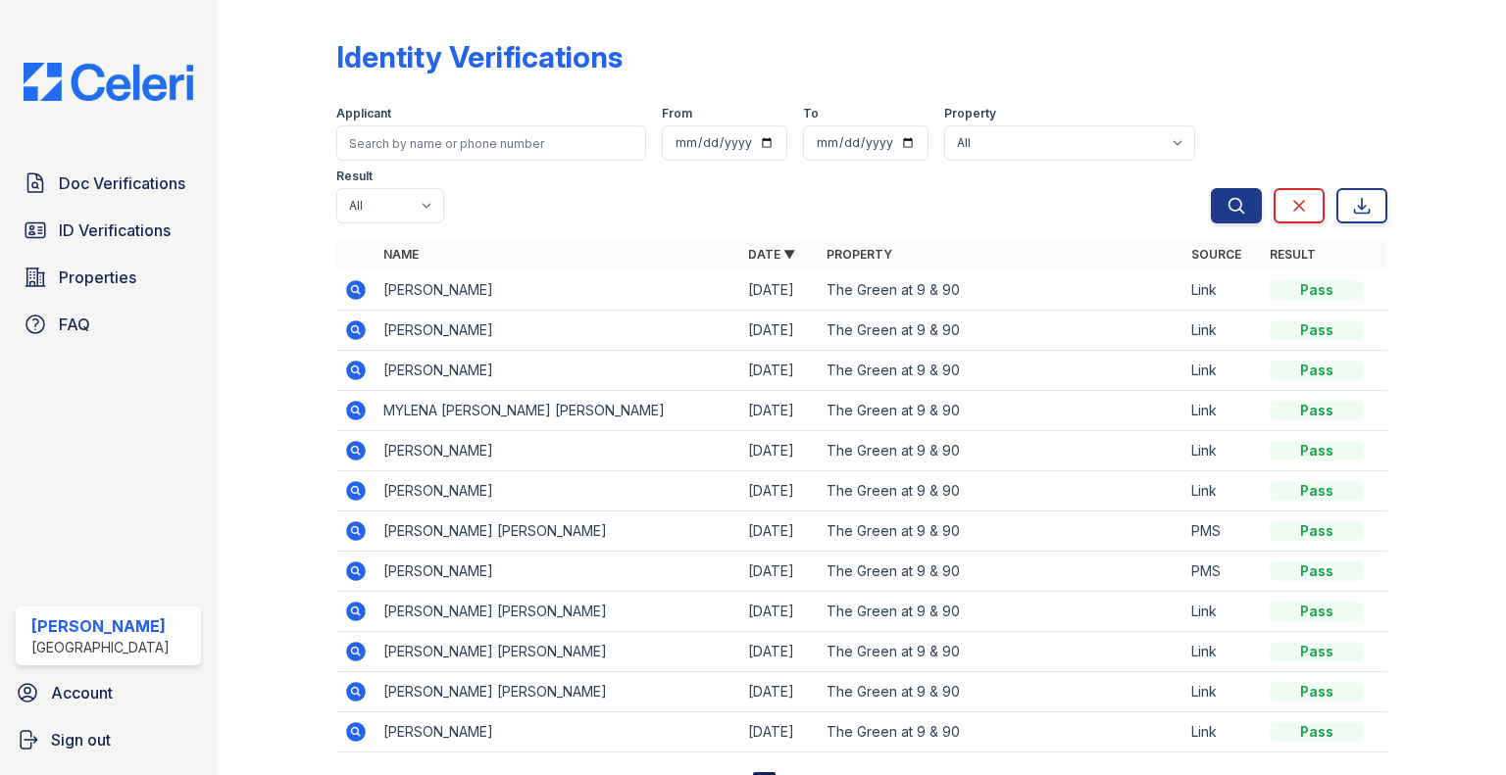
click at [357, 287] on icon at bounding box center [356, 290] width 24 height 24
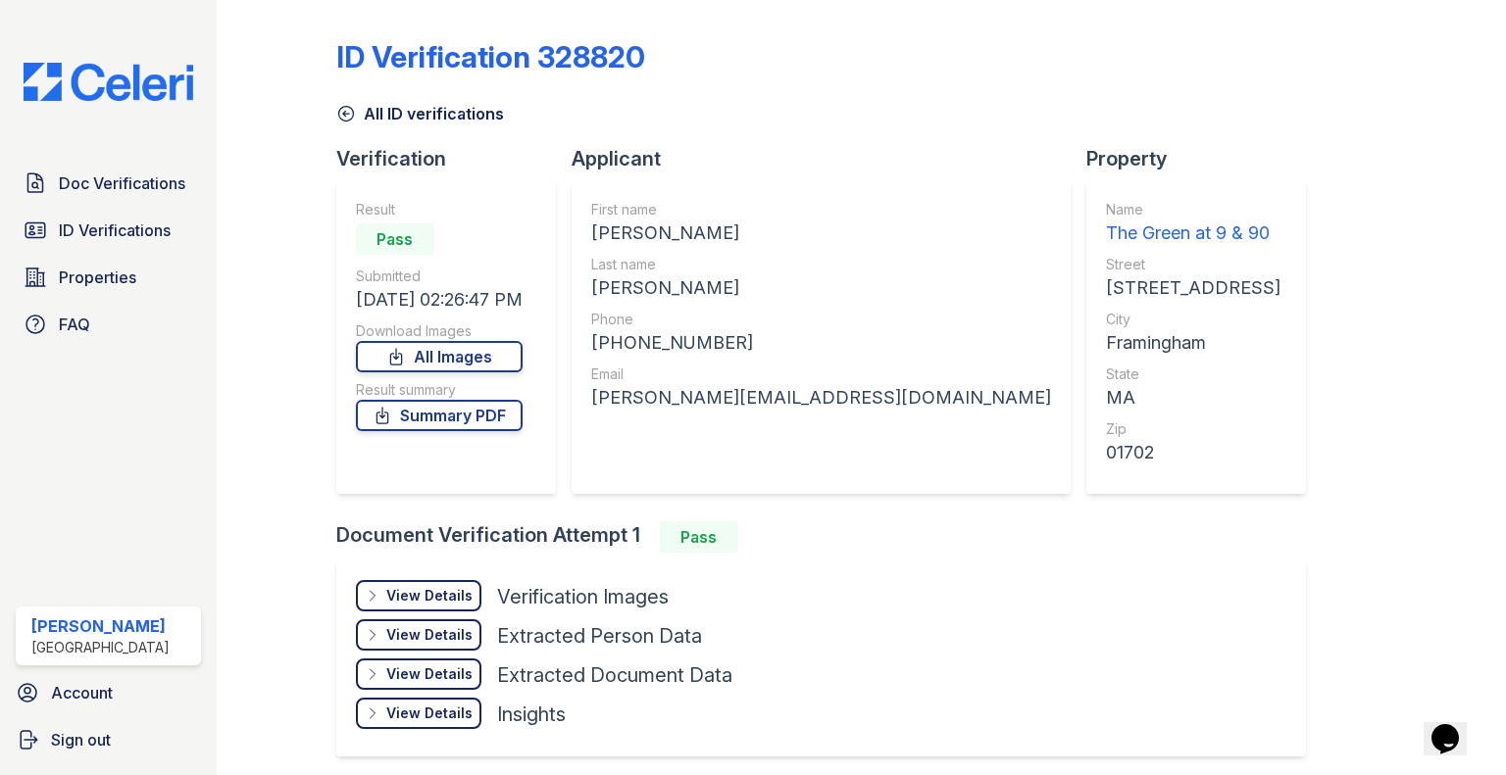
scroll to position [72, 0]
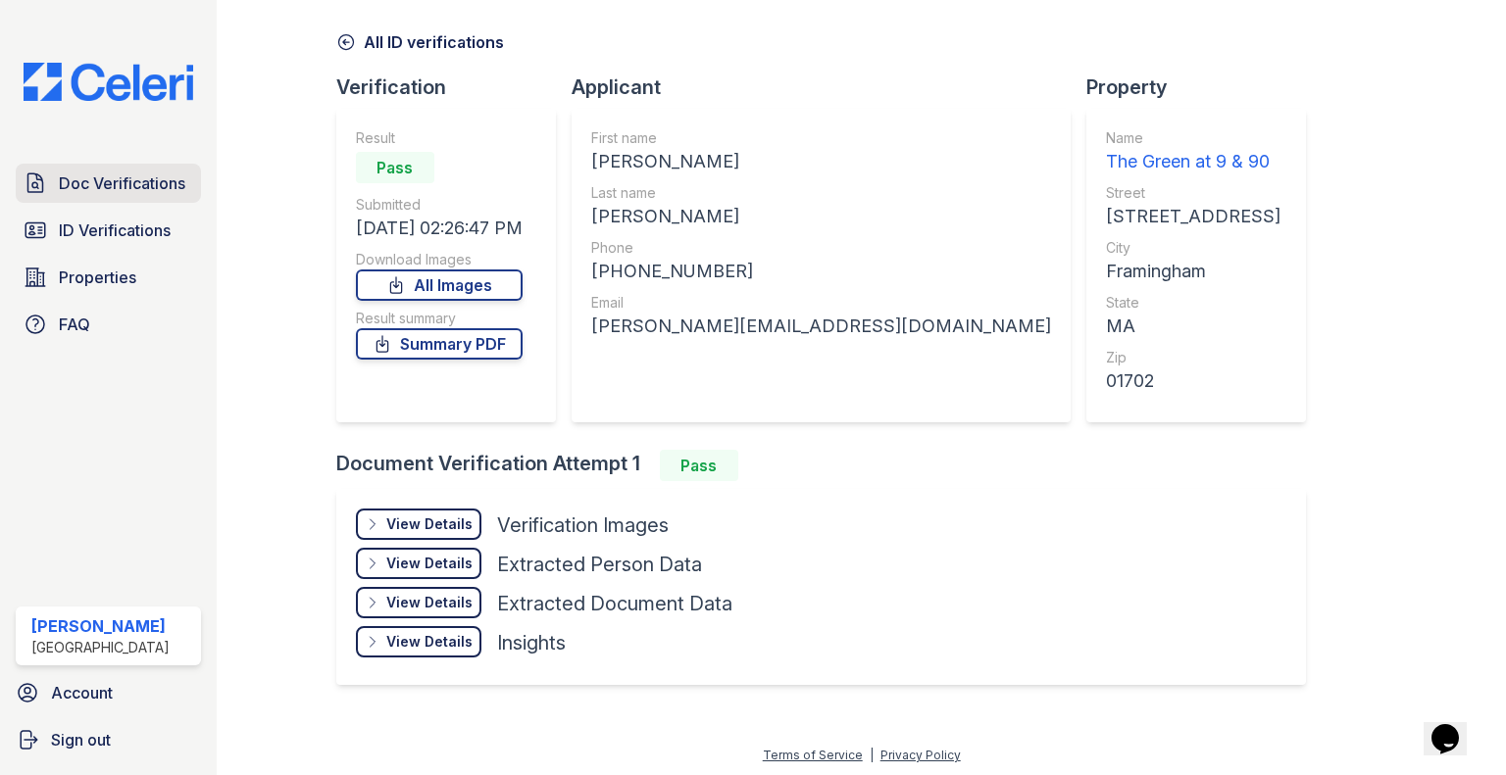
click at [131, 172] on span "Doc Verifications" at bounding box center [122, 184] width 126 height 24
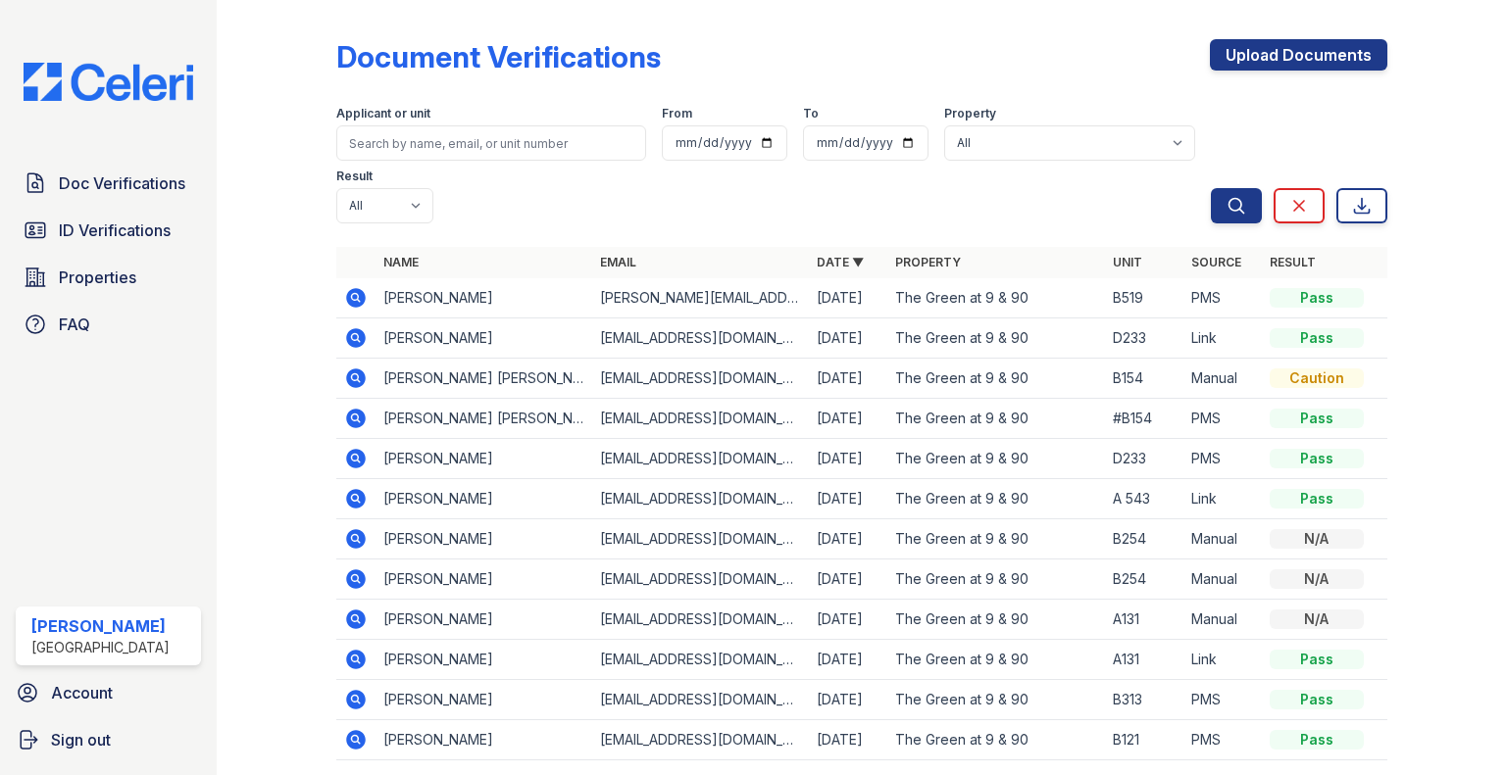
click at [353, 297] on icon at bounding box center [354, 296] width 5 height 5
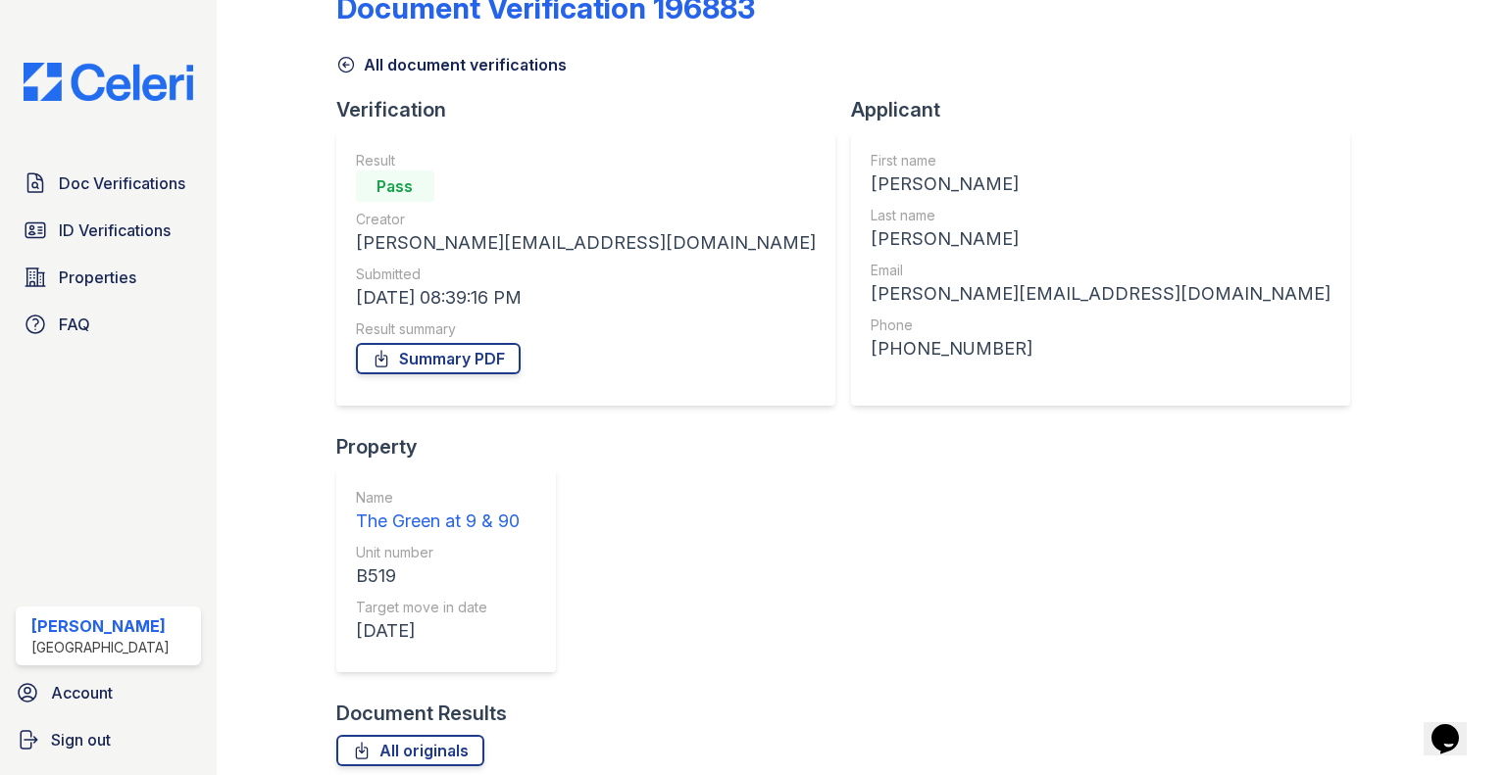
scroll to position [50, 0]
click at [47, 218] on link "ID Verifications" at bounding box center [108, 230] width 185 height 39
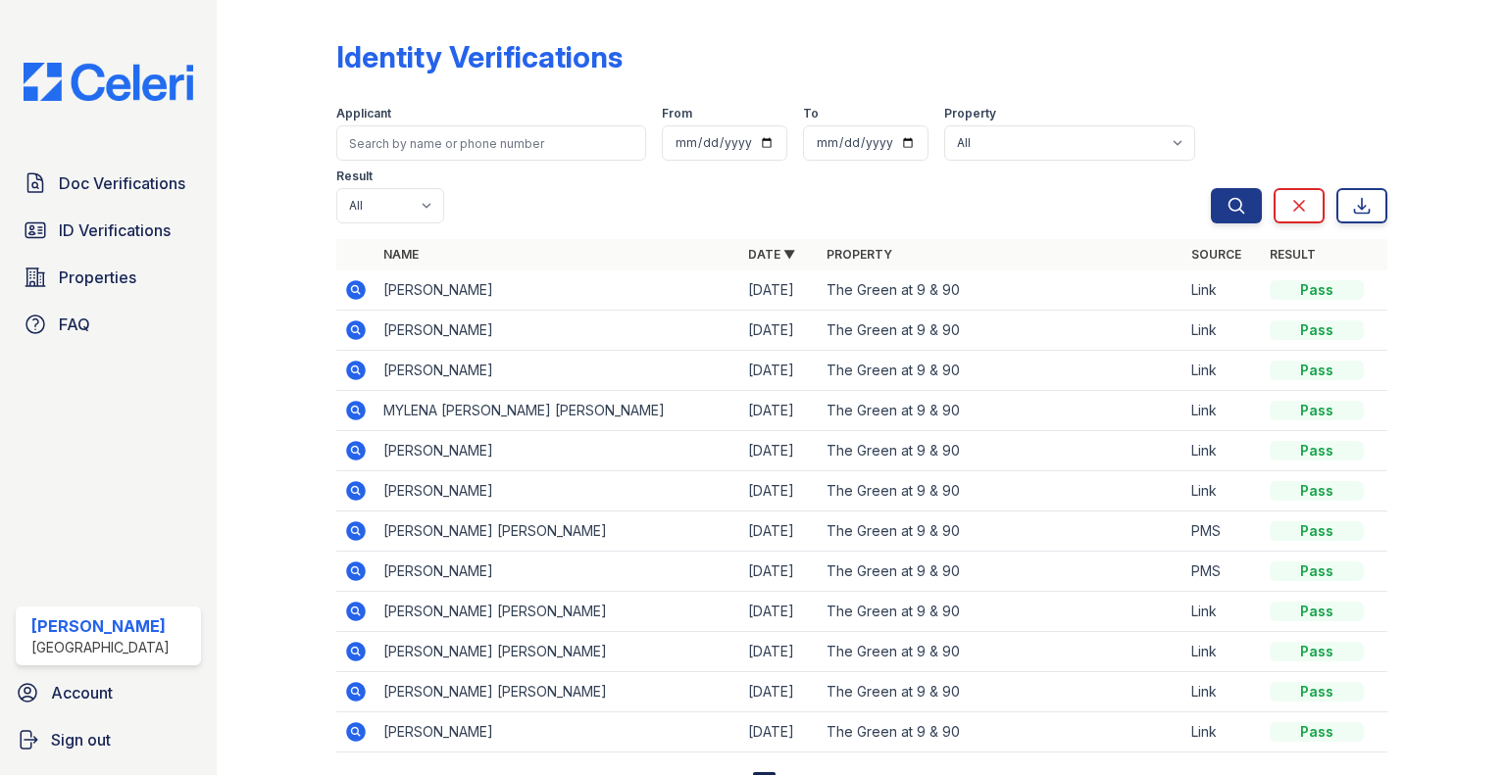
click at [349, 290] on icon at bounding box center [356, 290] width 24 height 24
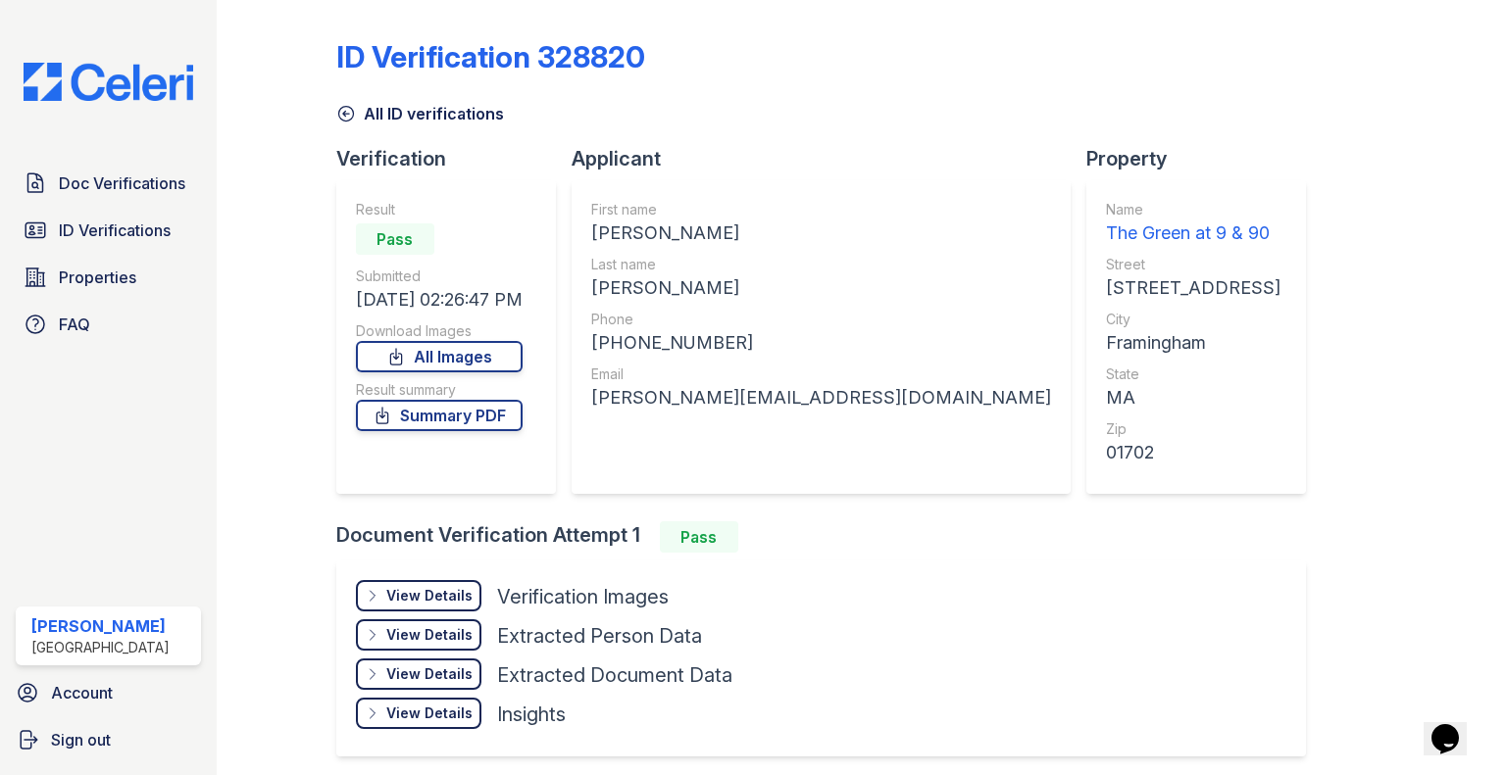
scroll to position [72, 0]
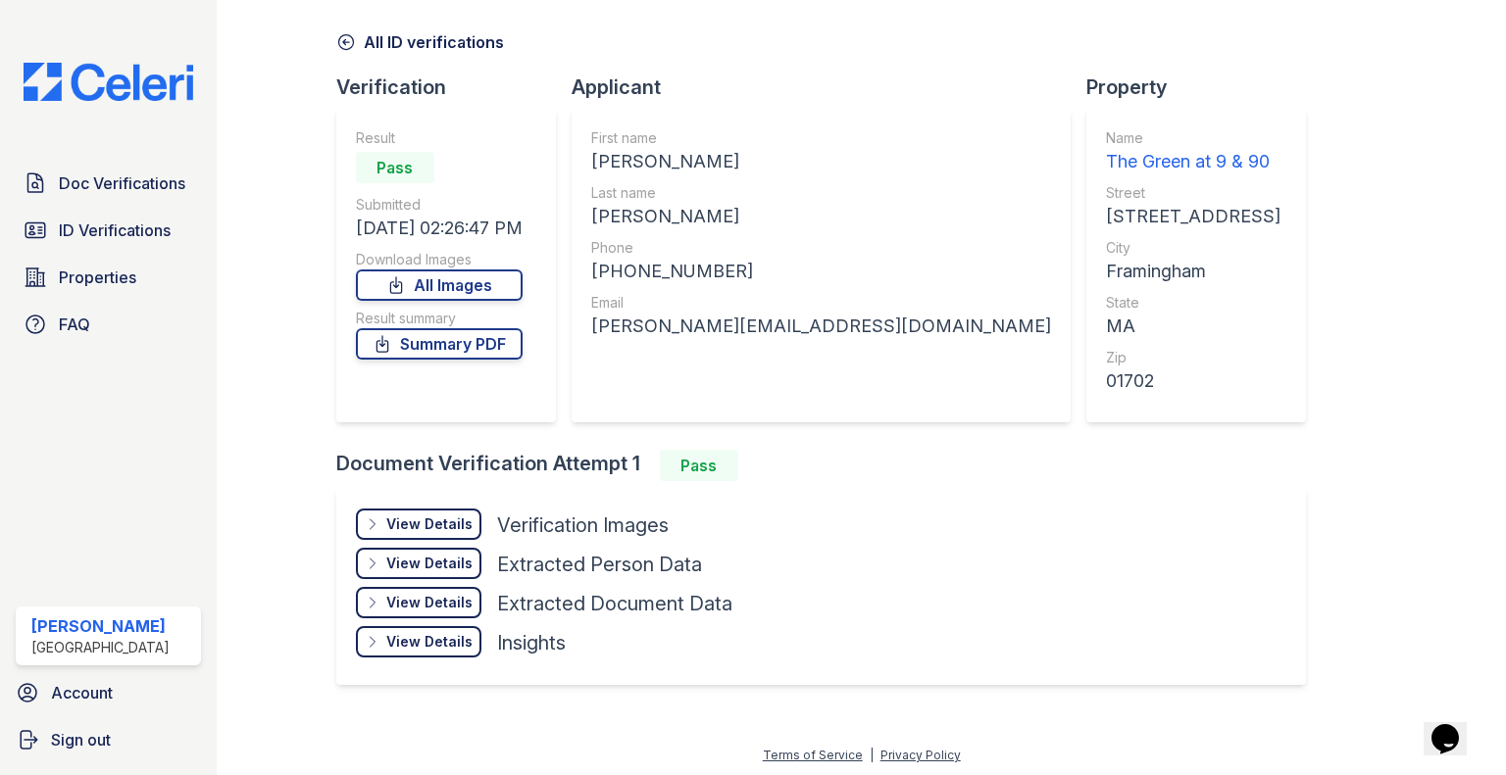
click at [403, 532] on div "View Details" at bounding box center [429, 525] width 86 height 20
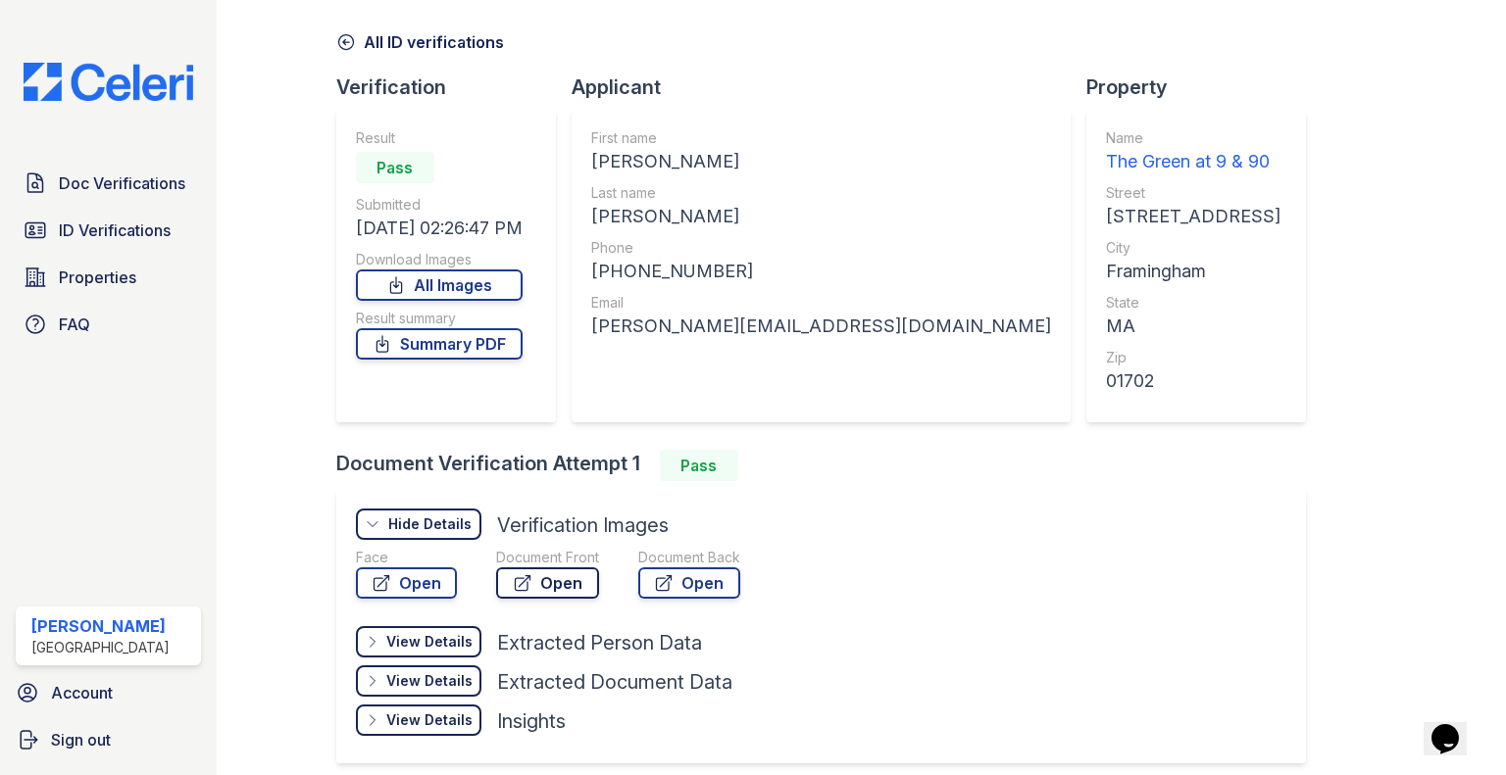
click at [549, 585] on link "Open" at bounding box center [547, 583] width 103 height 31
click at [16, 176] on link "Doc Verifications" at bounding box center [108, 183] width 185 height 39
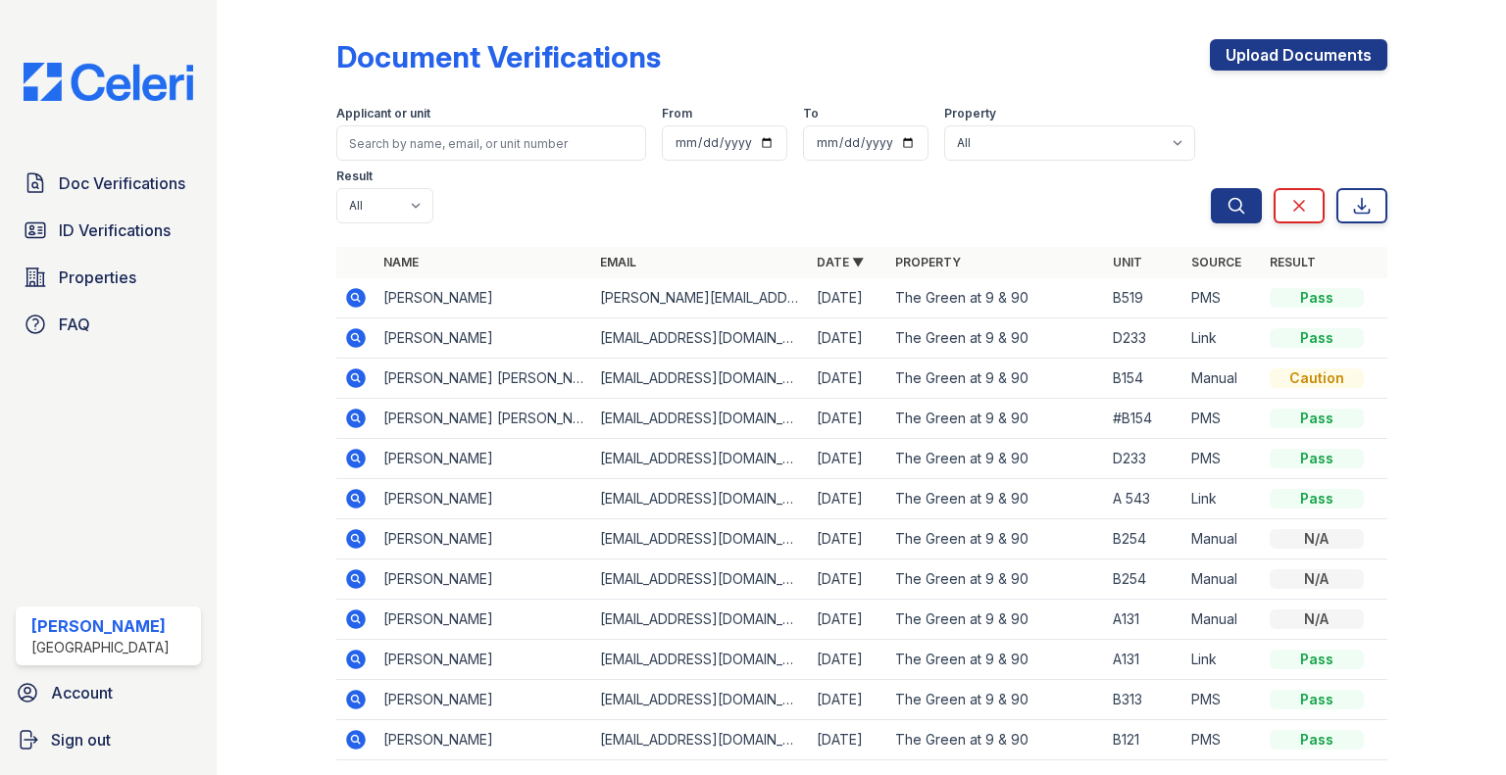
click at [355, 297] on icon at bounding box center [354, 296] width 5 height 5
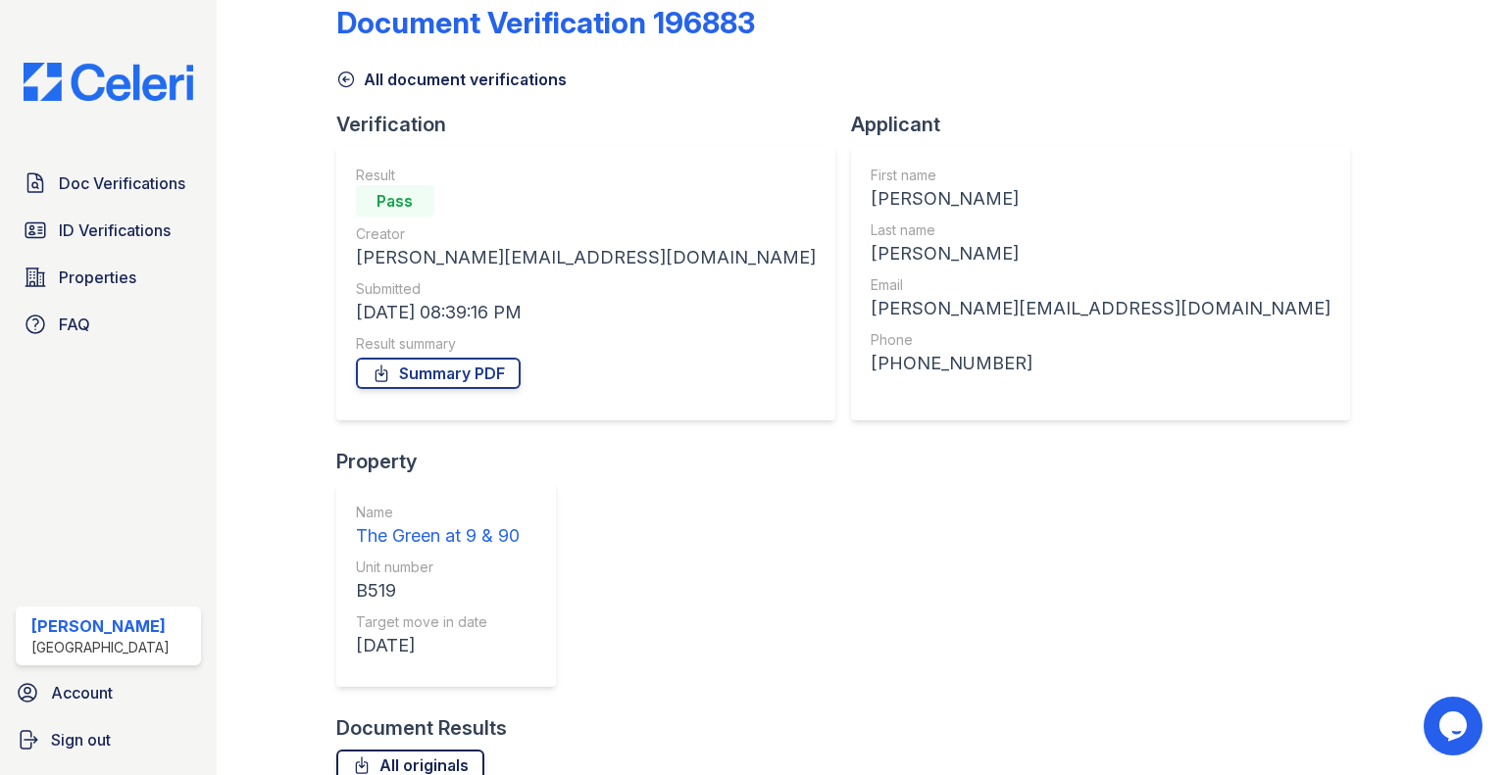
scroll to position [50, 0]
